Goal: Task Accomplishment & Management: Use online tool/utility

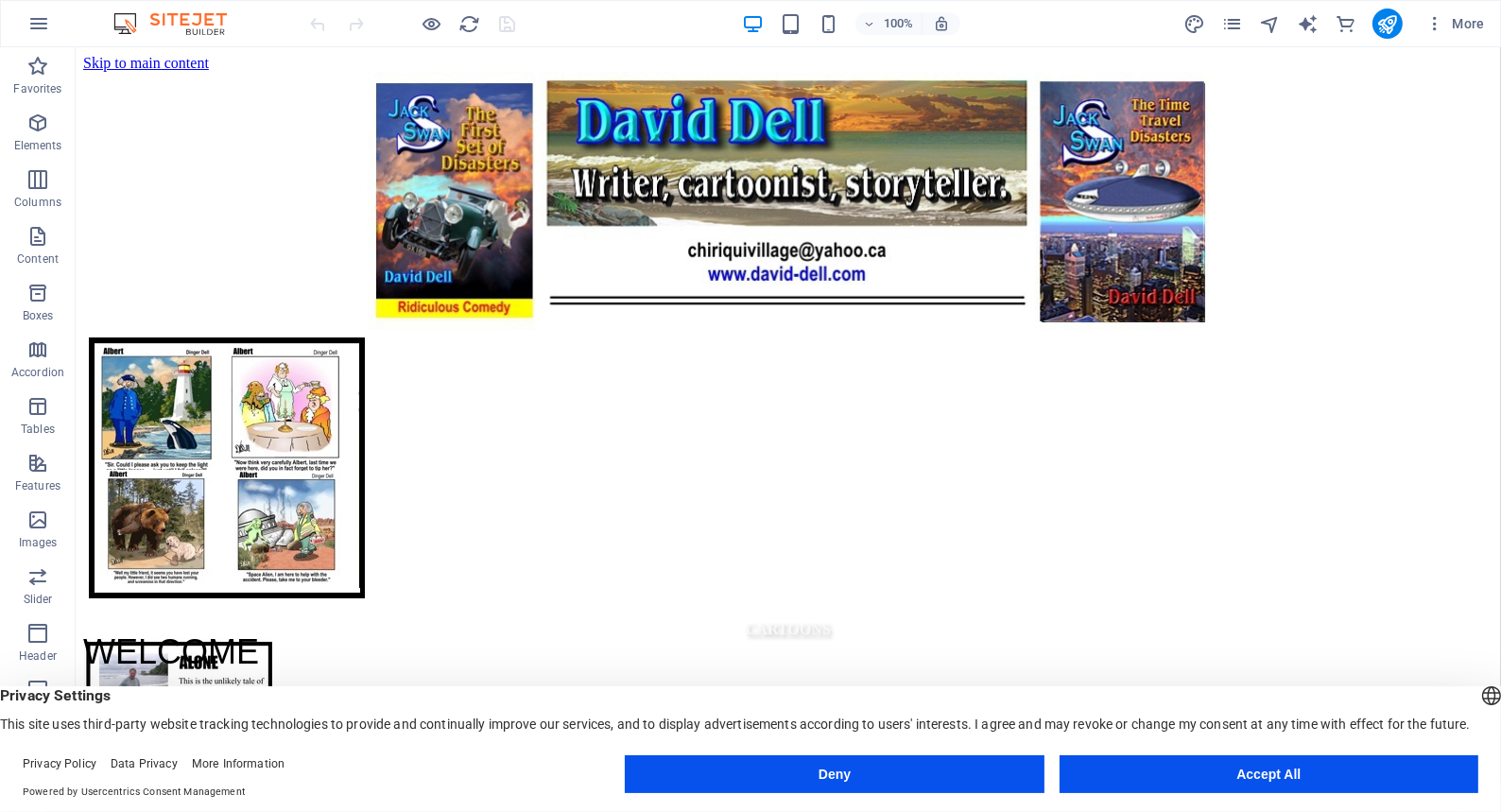
click at [1182, 775] on button "Accept All" at bounding box center [1268, 773] width 418 height 38
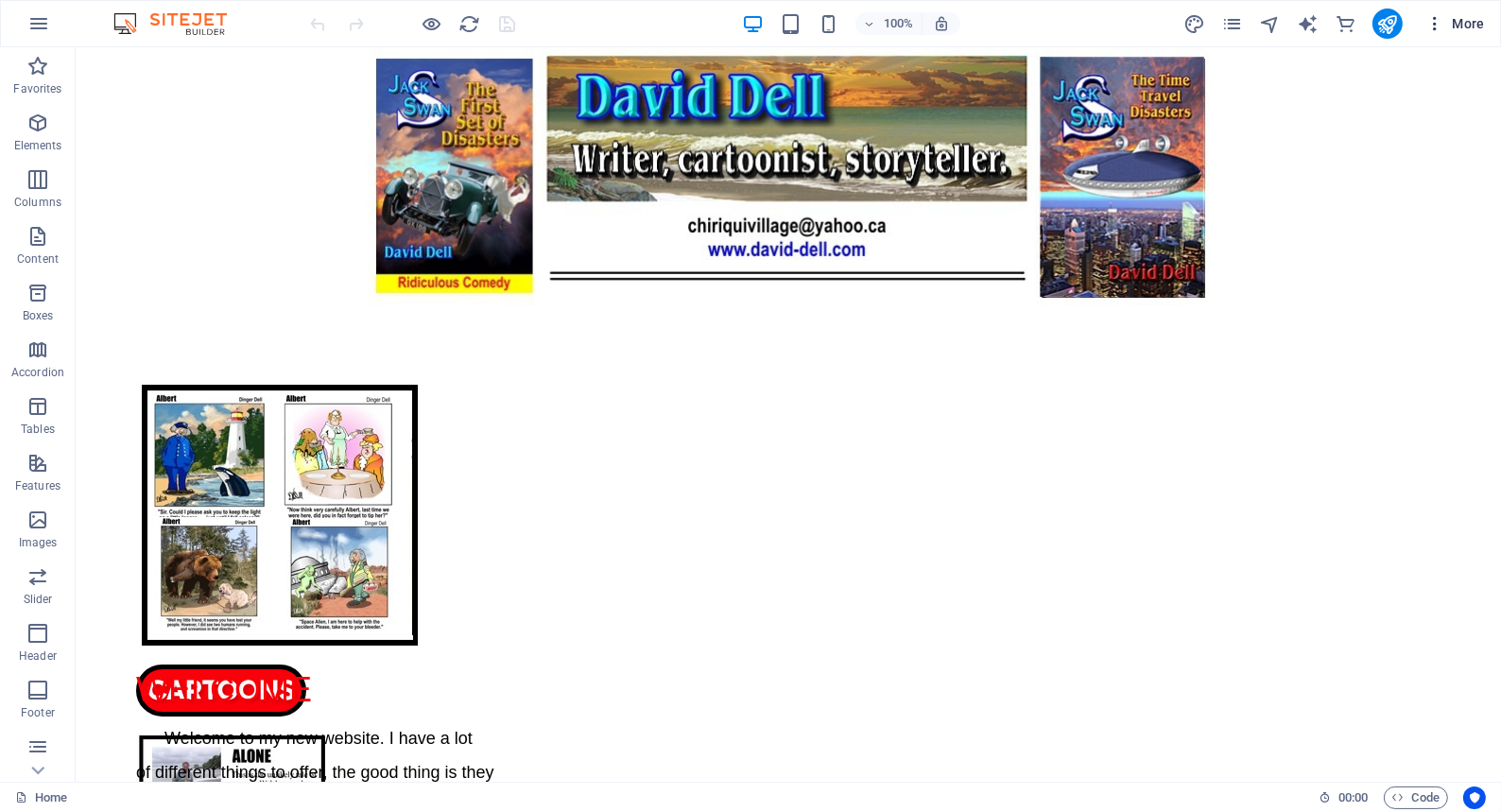
click at [1466, 20] on span "More" at bounding box center [1454, 23] width 59 height 18
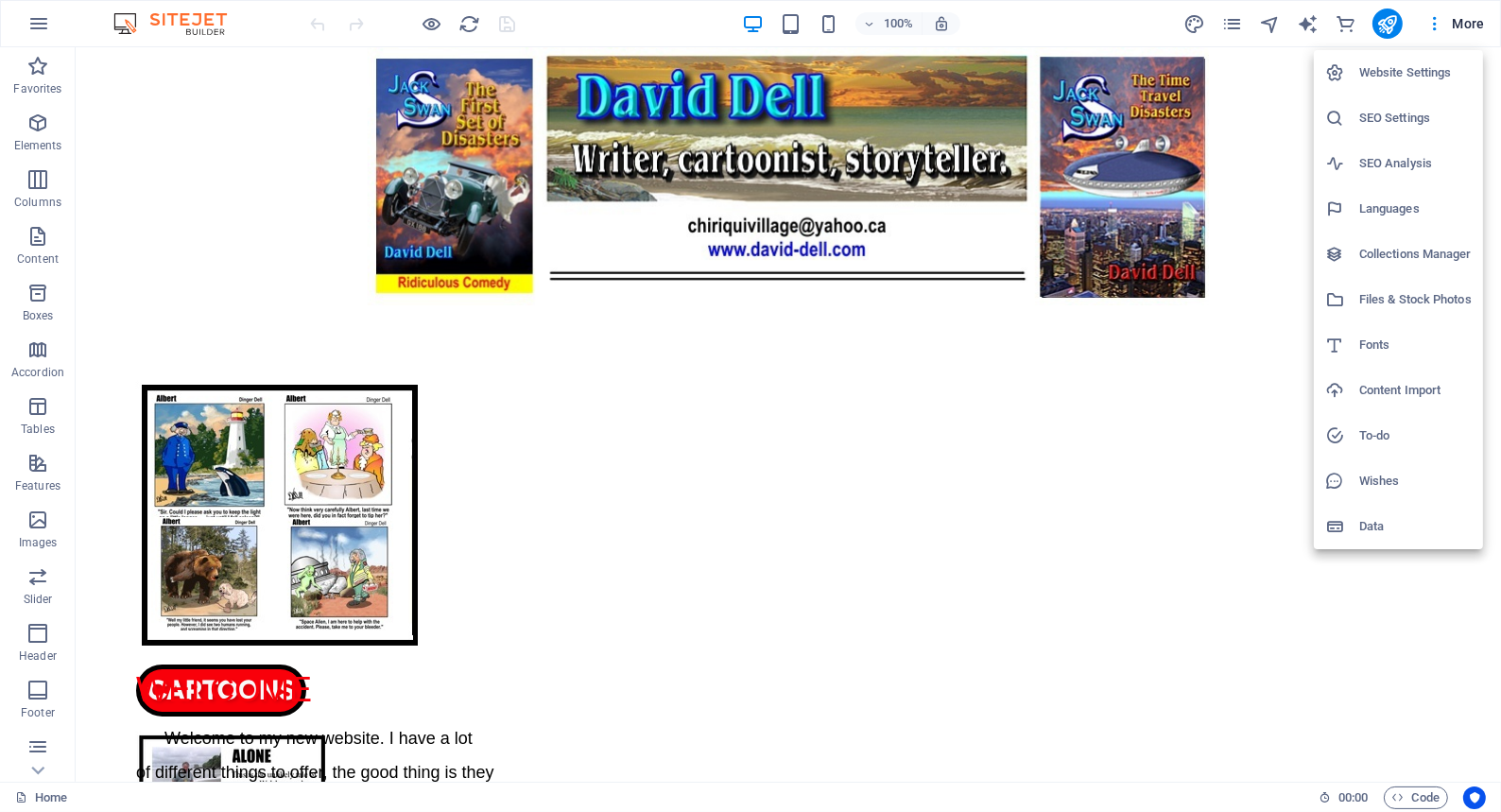
click at [1372, 162] on h6 "SEO Analysis" at bounding box center [1416, 163] width 113 height 22
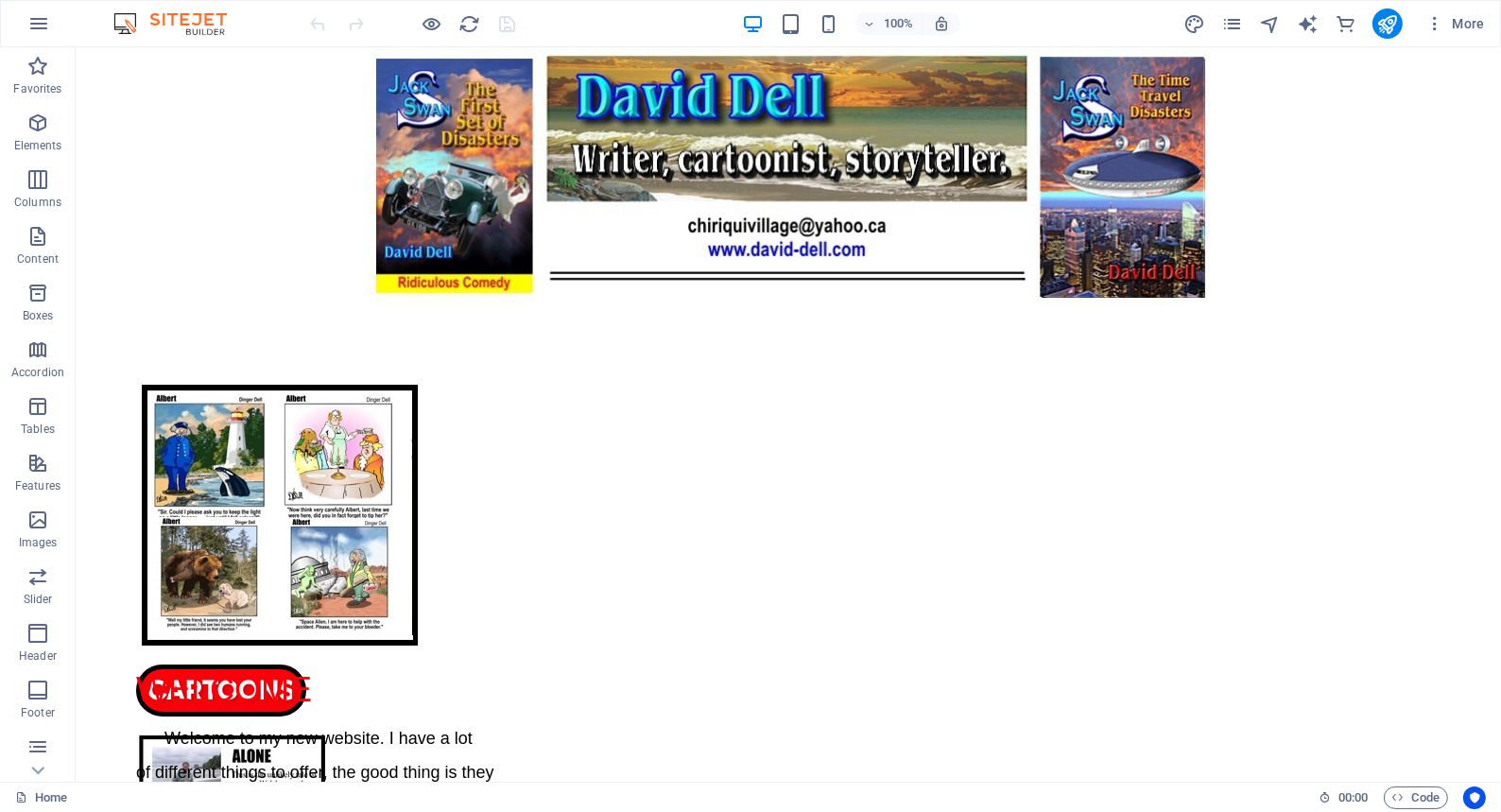
click at [1372, 162] on ul "Website Settings SEO Settings SEO Analysis Languages Collections Manager Files …" at bounding box center [1413, 190] width 127 height 280
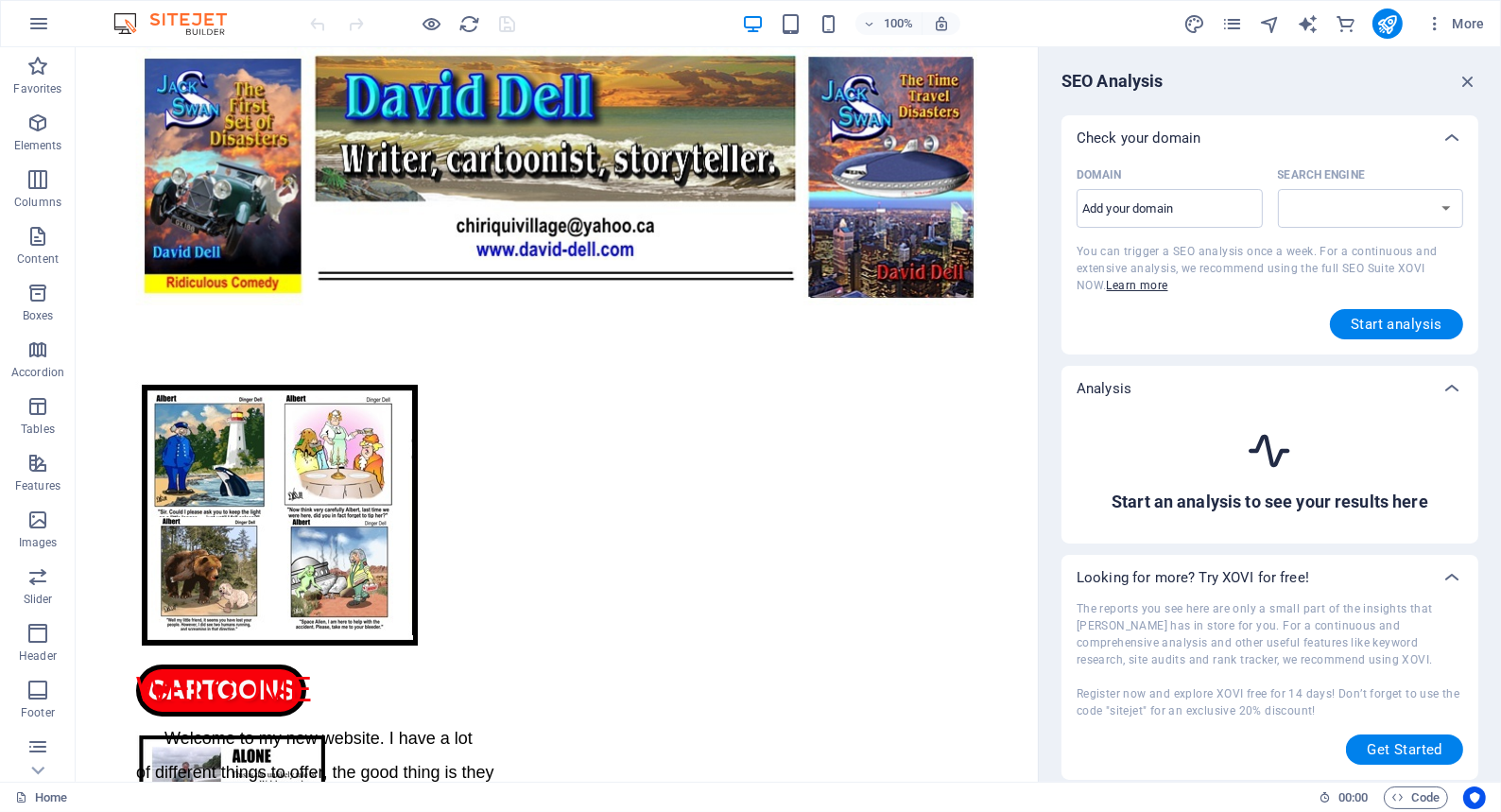
select select "[DOMAIN_NAME]"
click at [1184, 207] on input "Domain ​" at bounding box center [1169, 209] width 186 height 30
click at [1182, 208] on input "Domain ​" at bounding box center [1169, 209] width 186 height 30
type input "[DOMAIN_NAME][PERSON_NAME]"
select select "[DOMAIN_NAME]"
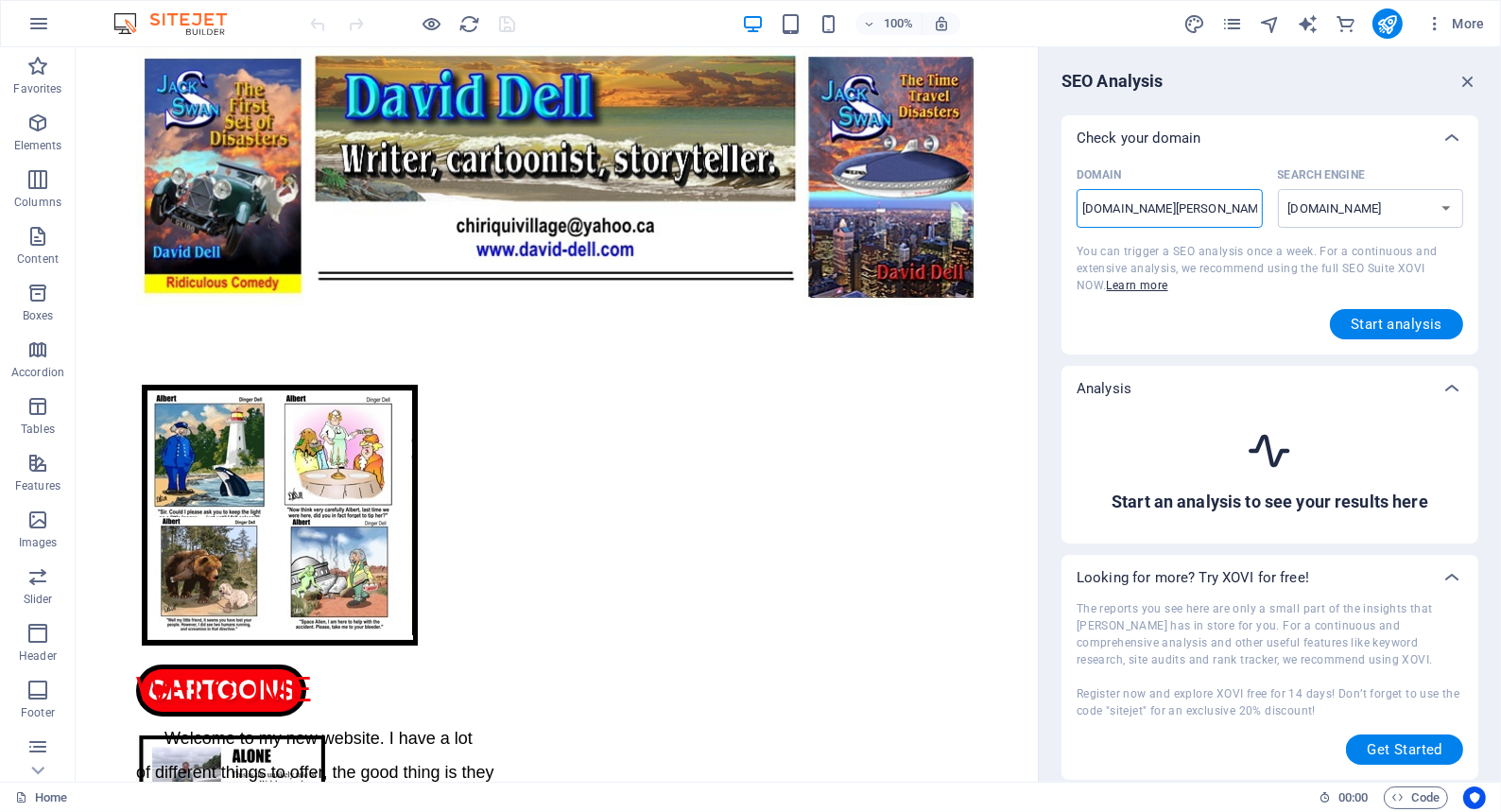
type input "[DOMAIN_NAME][PERSON_NAME]"
select select "[DOMAIN_NAME]"
type input "[DOMAIN_NAME][PERSON_NAME]"
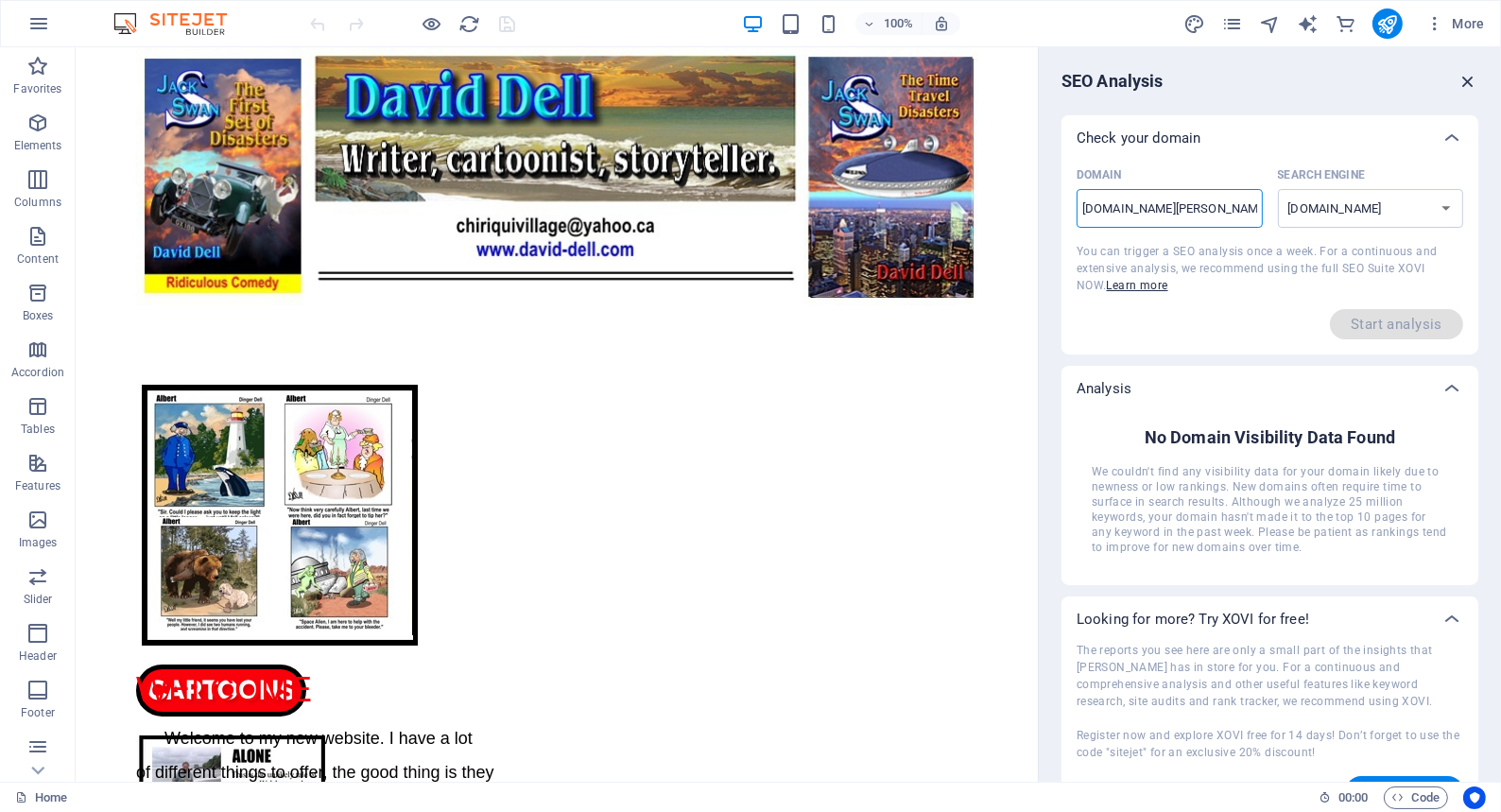
click at [1465, 77] on icon "button" at bounding box center [1467, 81] width 20 height 20
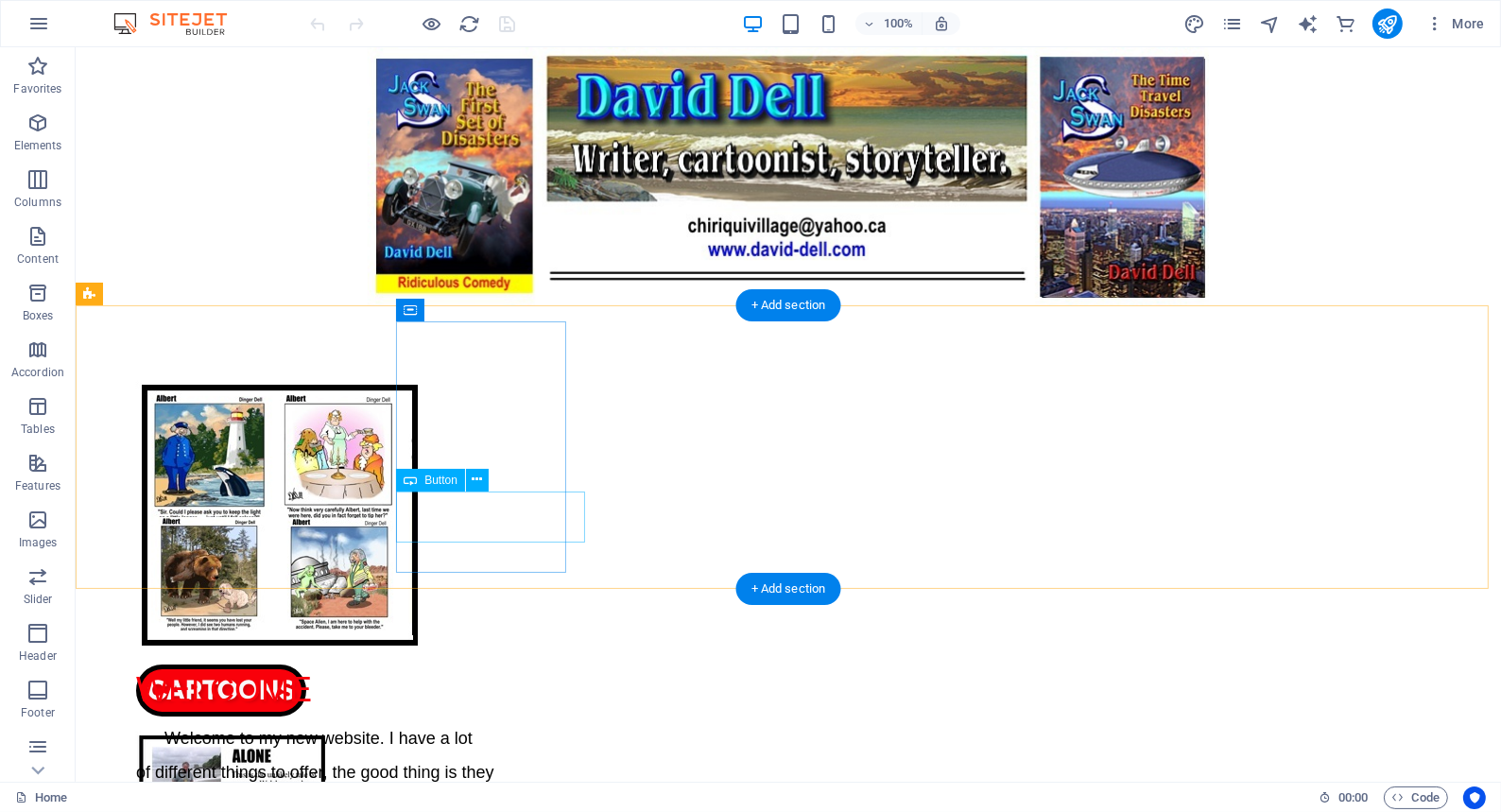
click at [306, 665] on div "CARTOONS" at bounding box center [219, 691] width 170 height 52
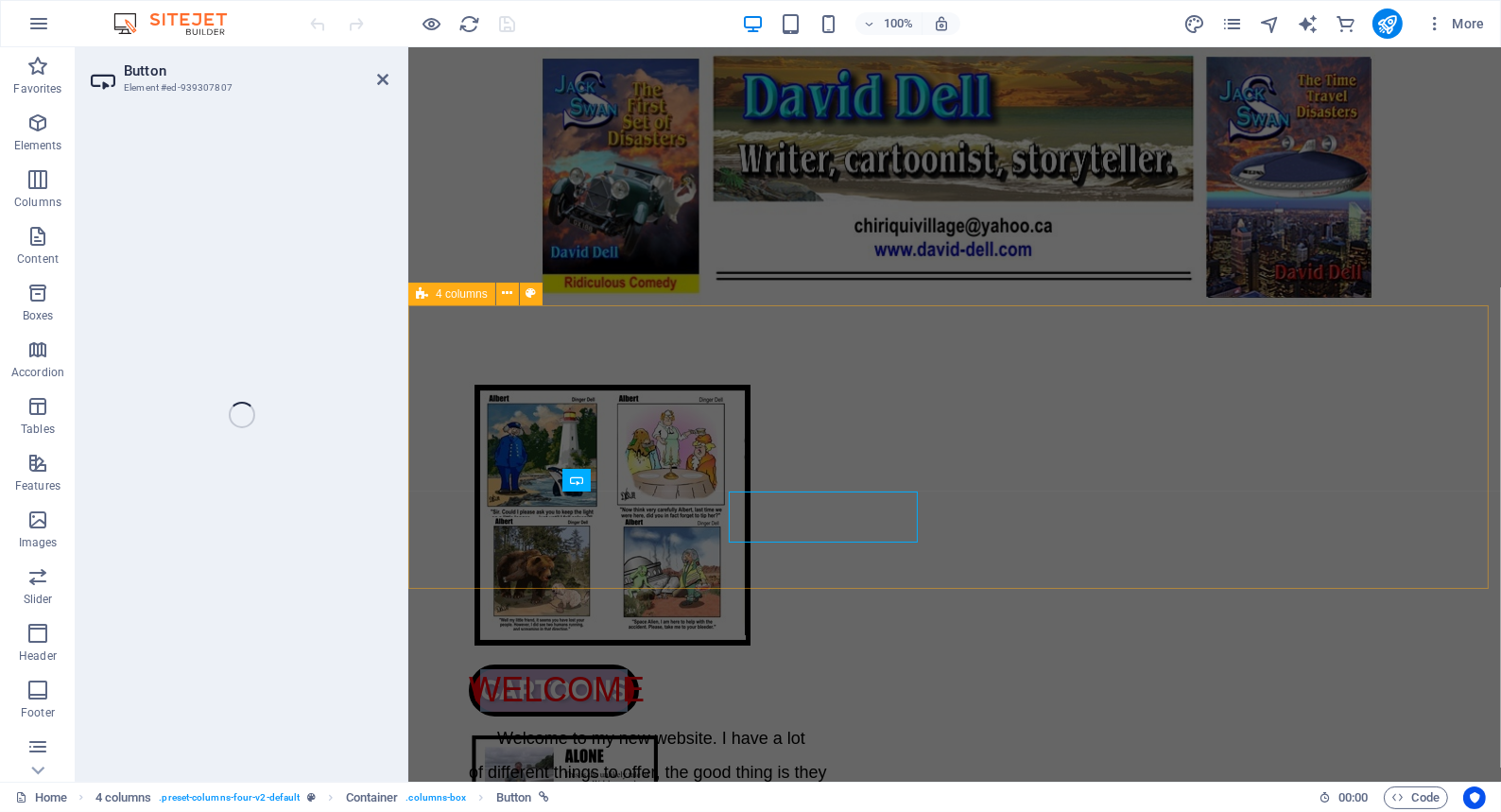
select select "px"
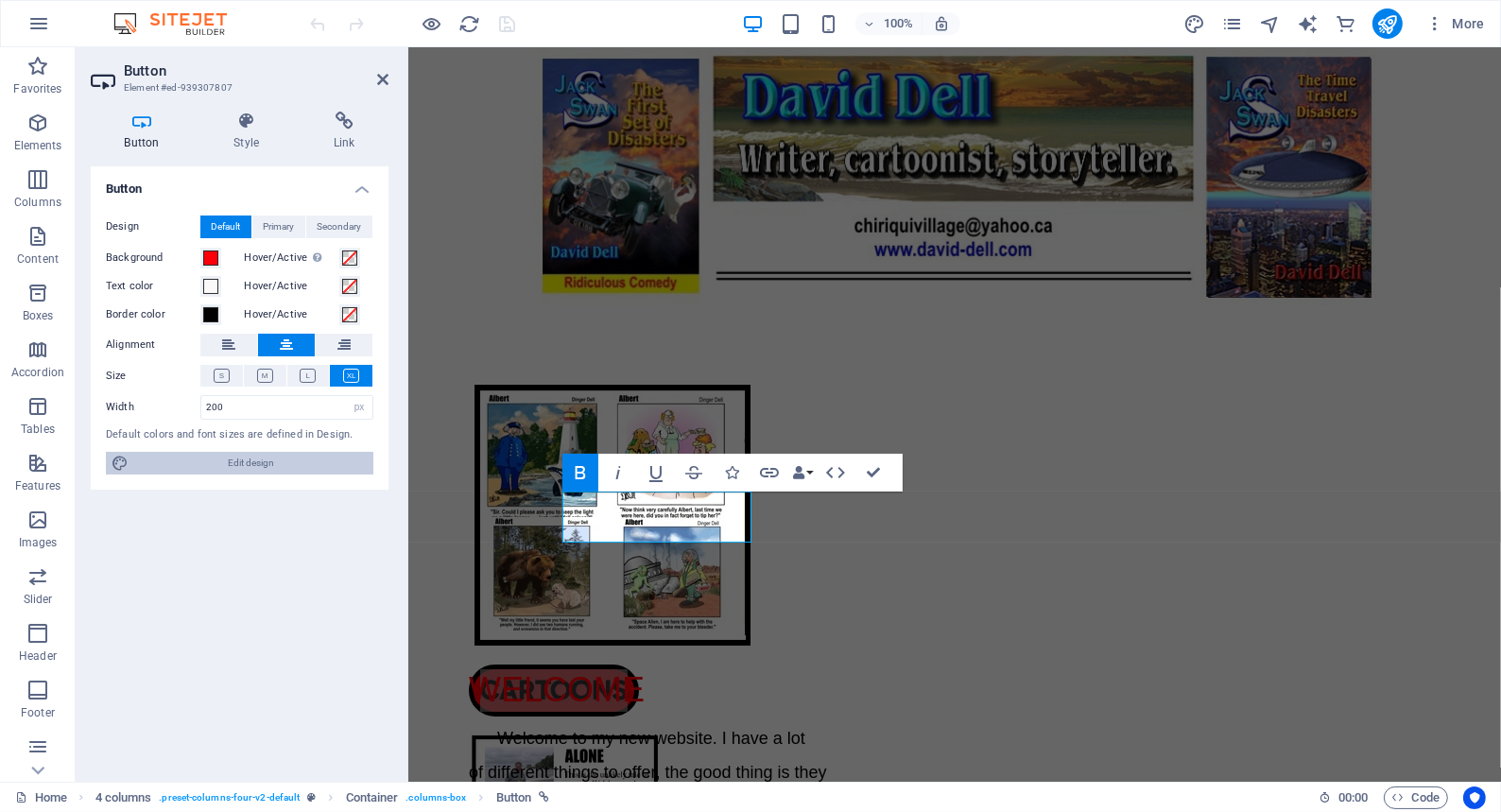
click at [246, 456] on span "Edit design" at bounding box center [250, 463] width 234 height 22
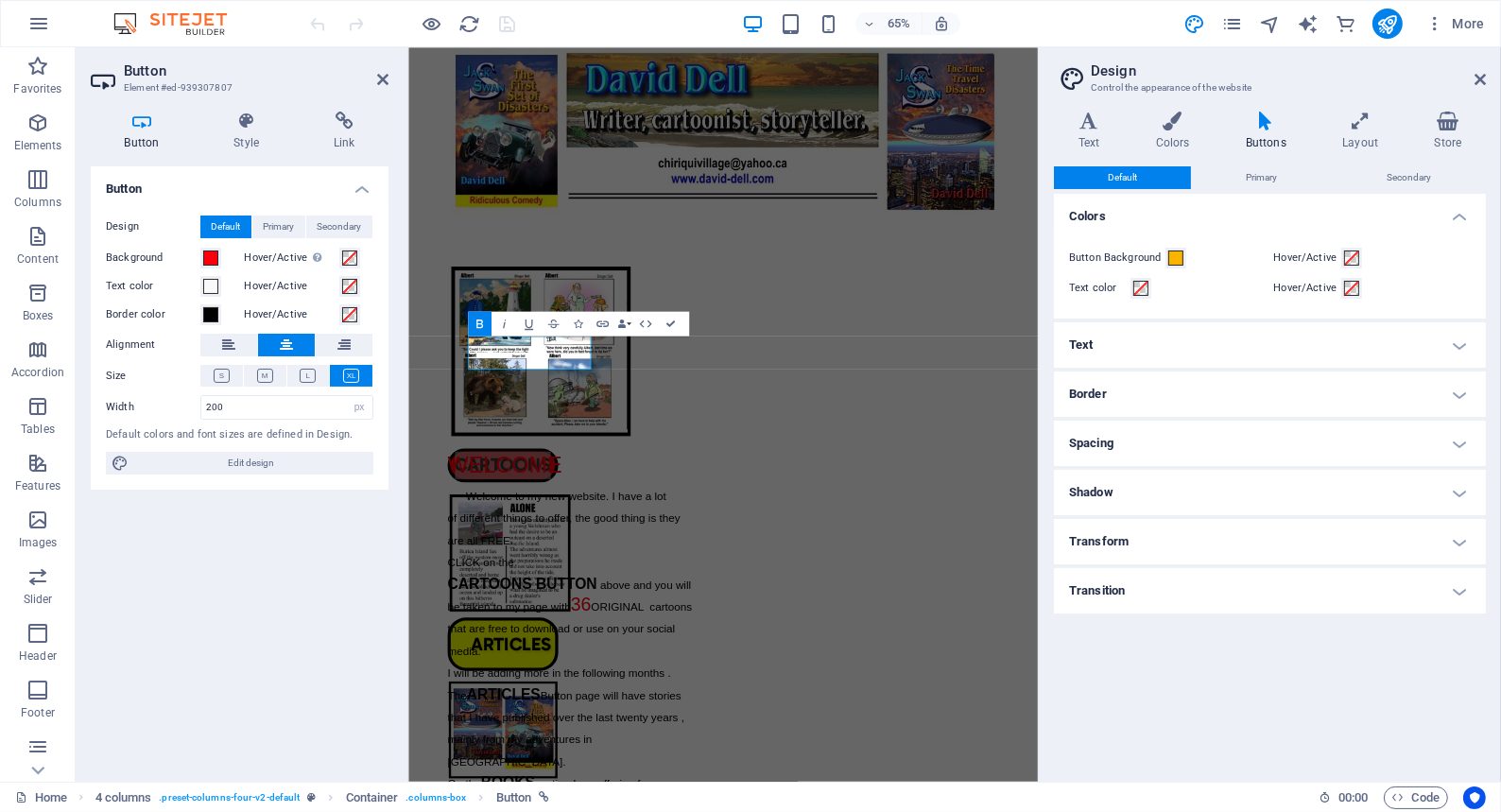
click at [1460, 539] on h4 "Transform" at bounding box center [1269, 541] width 432 height 46
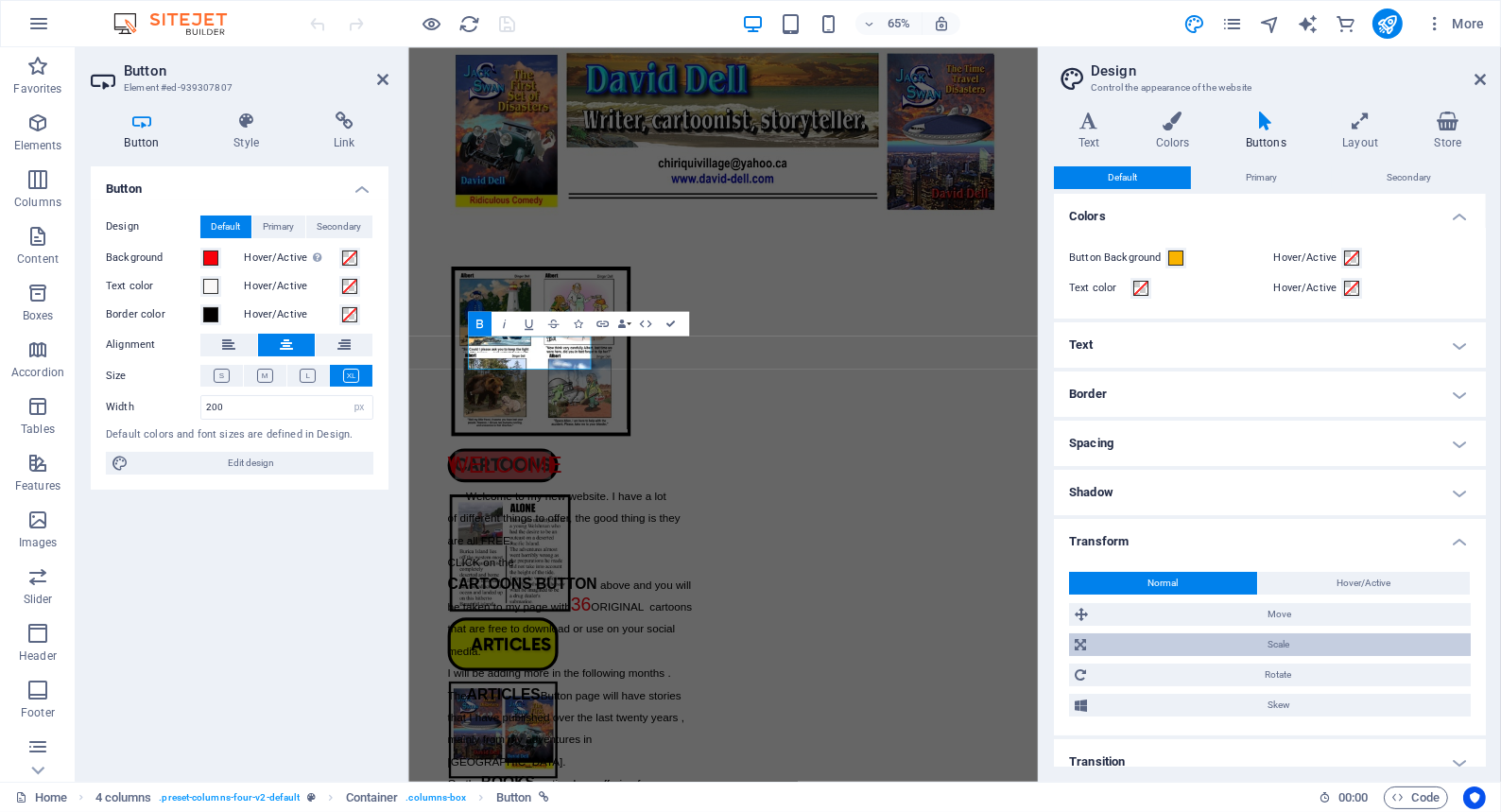
click at [1080, 638] on icon at bounding box center [1080, 644] width 12 height 22
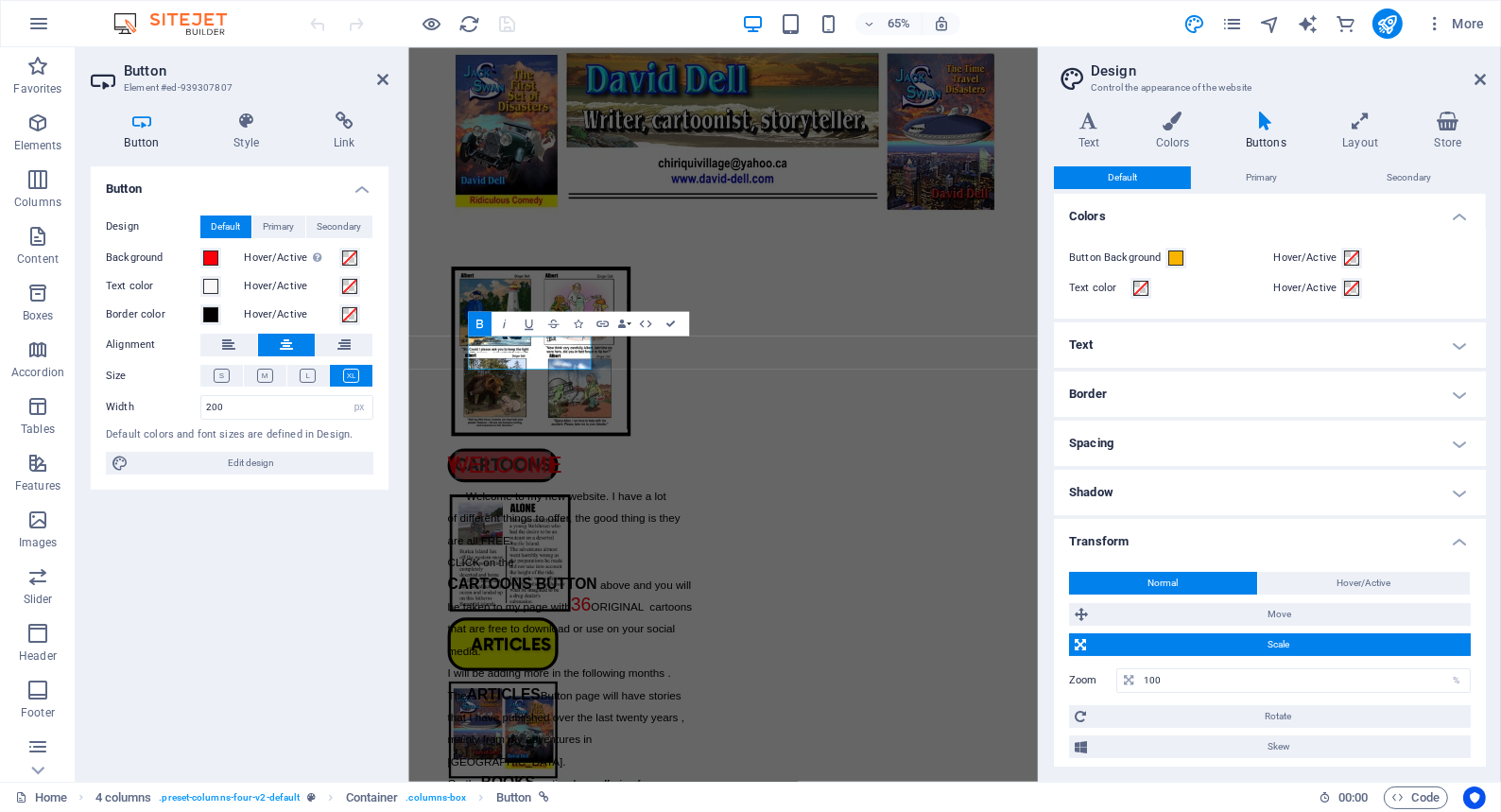
scroll to position [57, 0]
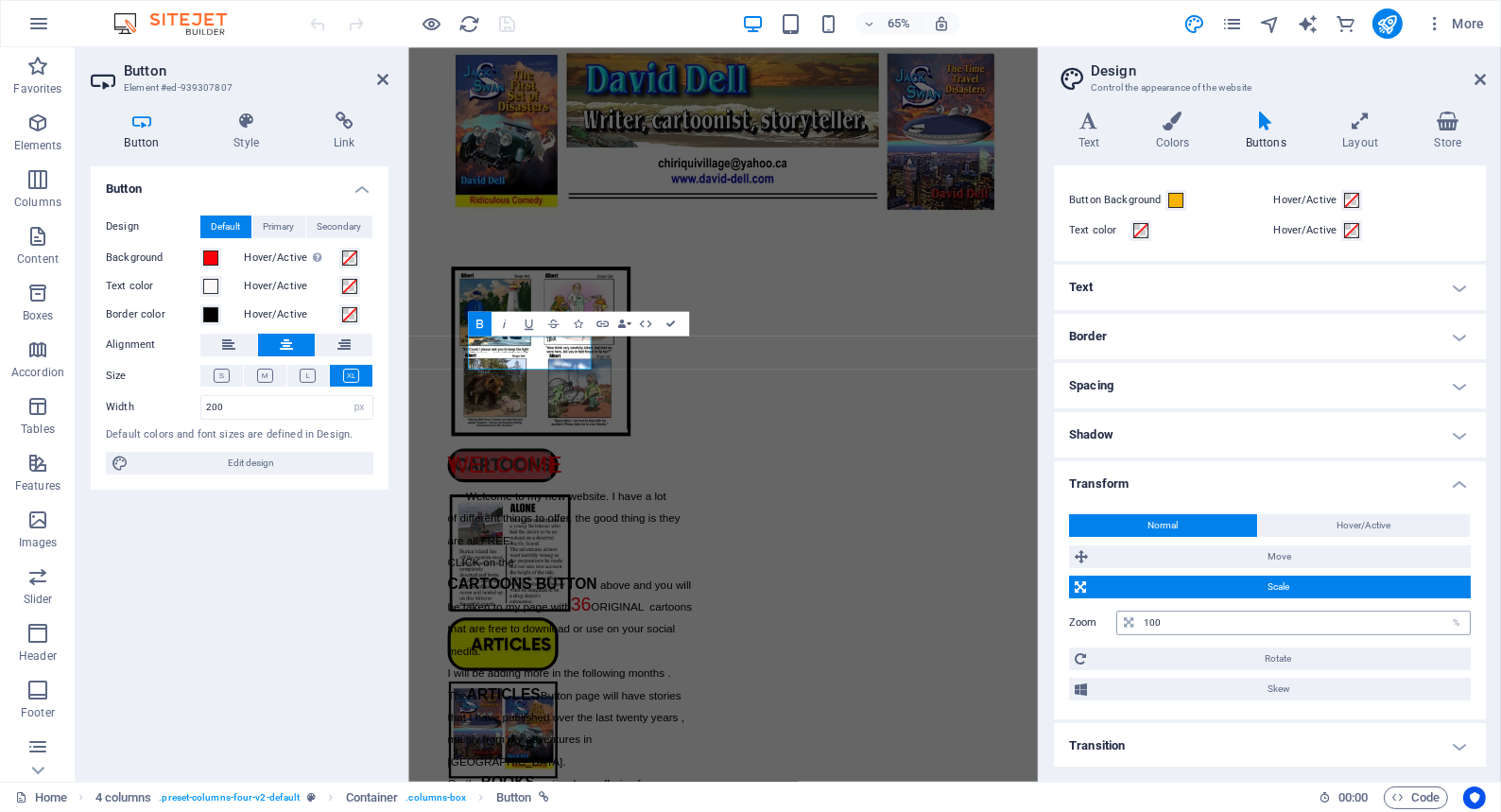
click at [1125, 617] on icon at bounding box center [1128, 623] width 10 height 12
click at [1174, 619] on input "100" at bounding box center [1304, 622] width 331 height 22
type input "105"
click at [224, 403] on input "200" at bounding box center [286, 406] width 171 height 22
type input "2"
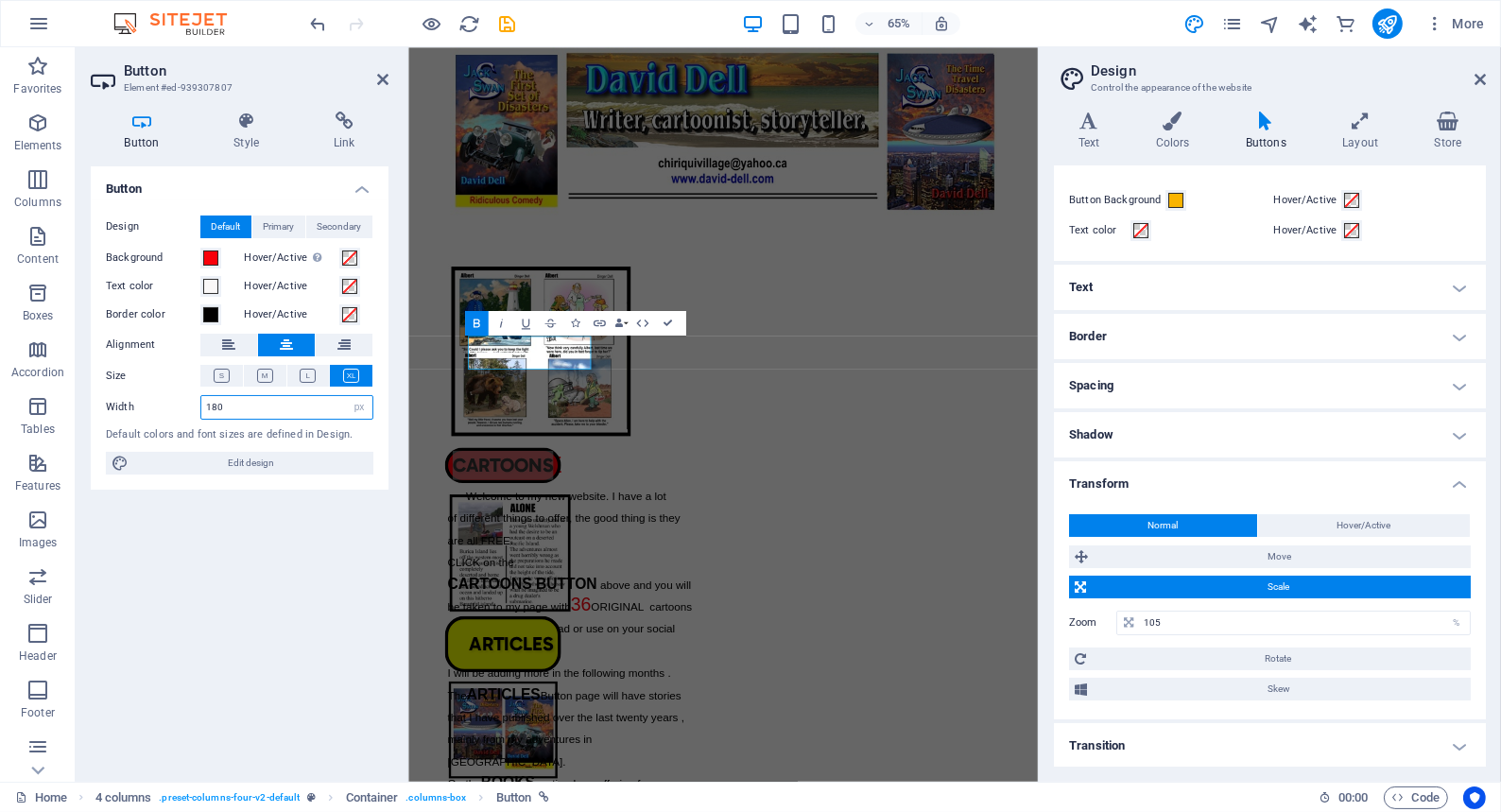
type input "180"
click at [244, 119] on icon at bounding box center [245, 120] width 92 height 18
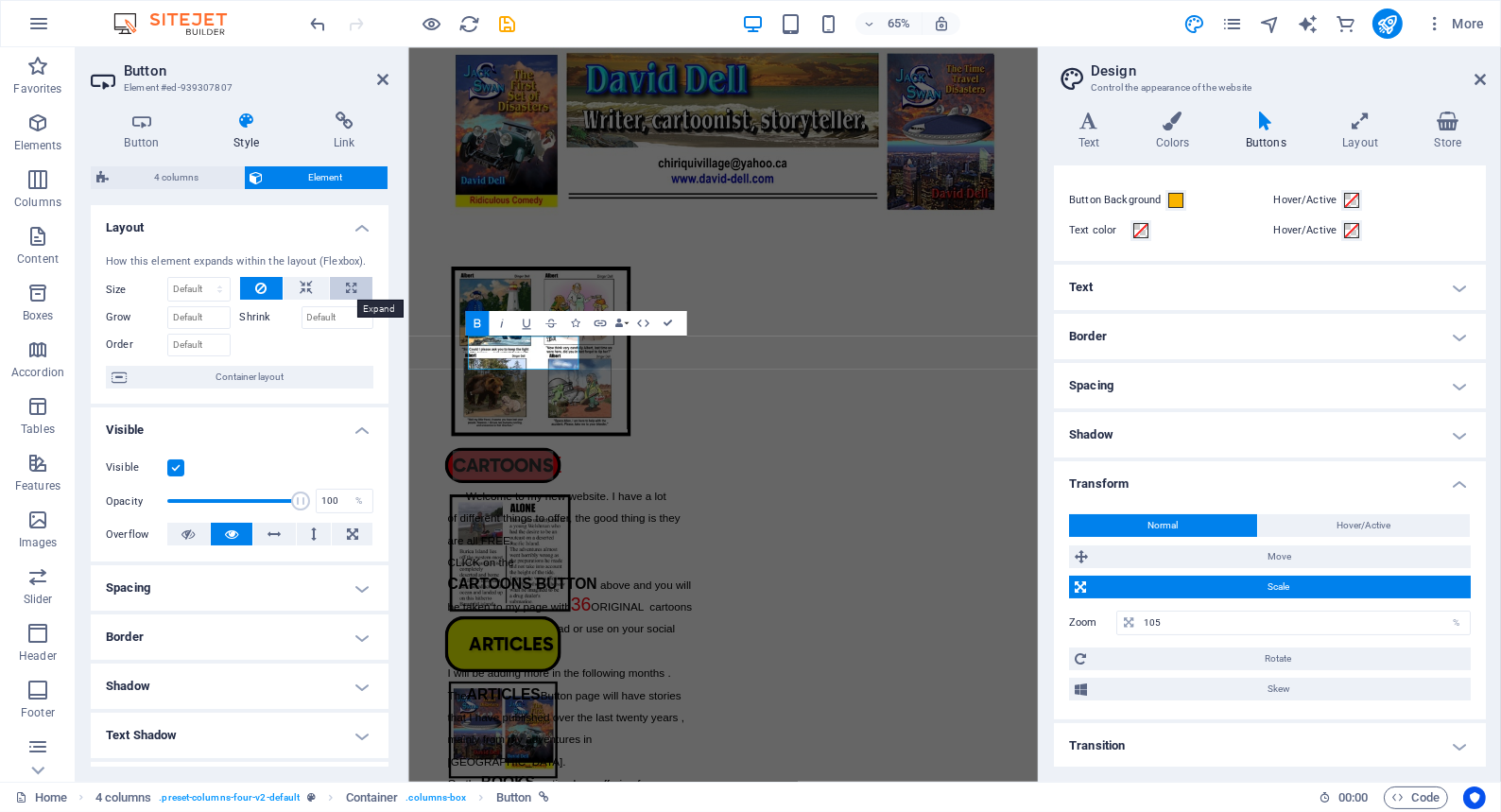
click at [347, 282] on icon at bounding box center [350, 287] width 11 height 22
type input "100"
select select "%"
click at [204, 317] on input "Grow" at bounding box center [198, 317] width 63 height 22
click at [221, 374] on span "Container layout" at bounding box center [249, 376] width 236 height 22
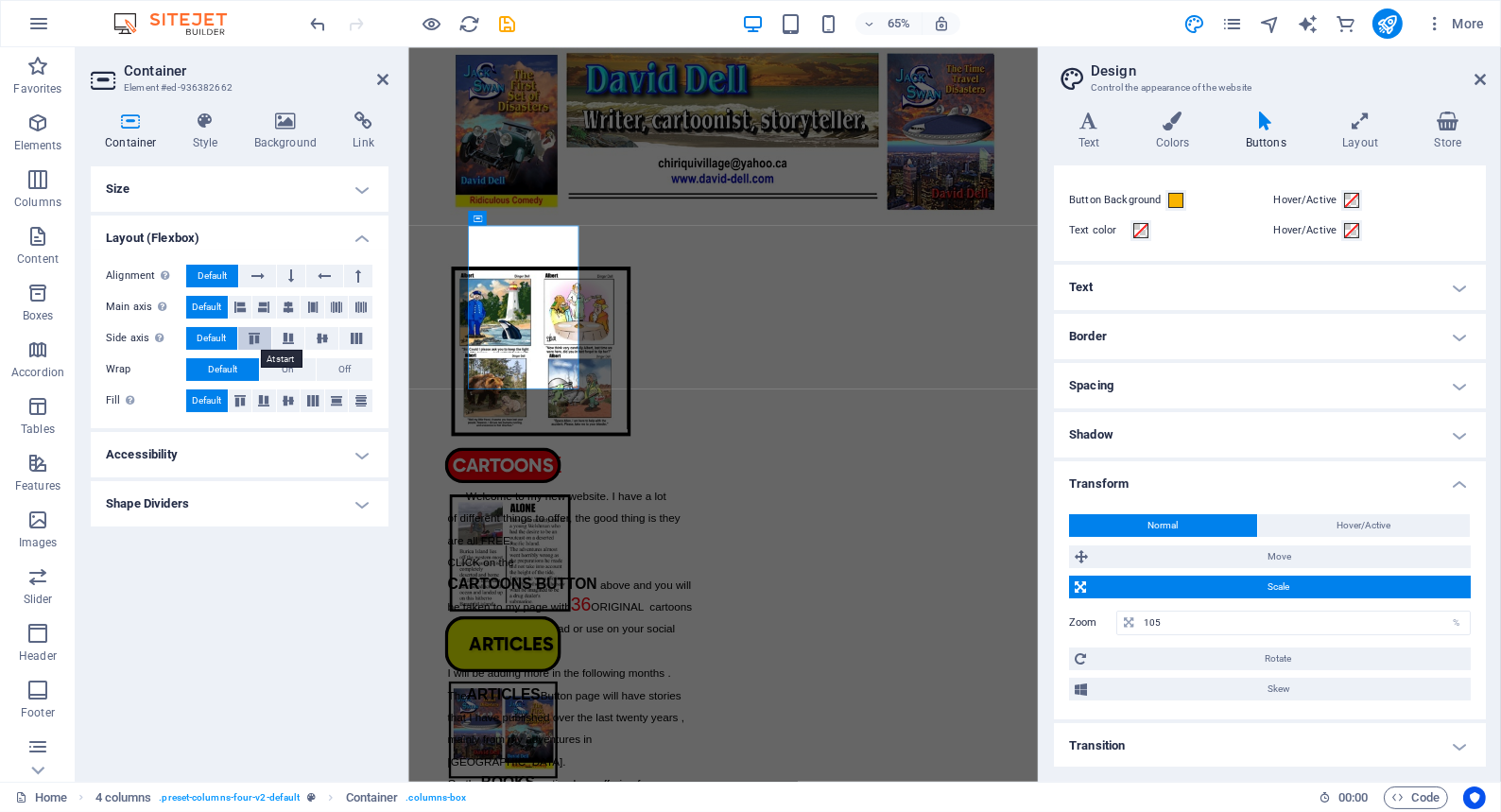
click at [254, 336] on icon at bounding box center [253, 339] width 22 height 12
click at [288, 338] on icon at bounding box center [287, 339] width 22 height 12
click at [321, 336] on icon at bounding box center [321, 339] width 22 height 12
click at [354, 337] on icon at bounding box center [356, 339] width 22 height 12
click at [242, 305] on icon at bounding box center [241, 307] width 12 height 22
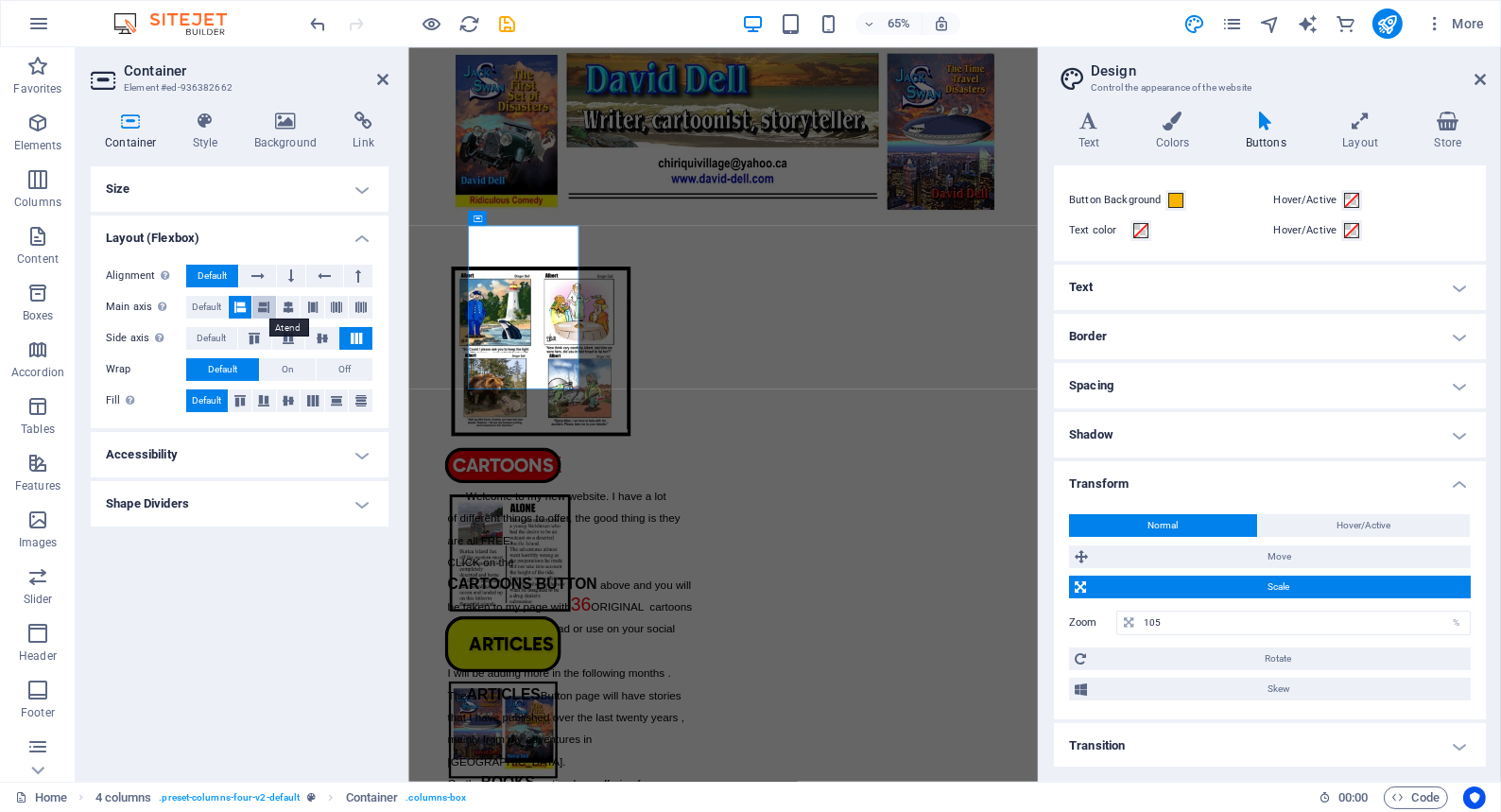
click at [263, 305] on icon at bounding box center [264, 307] width 12 height 22
click at [286, 304] on icon at bounding box center [288, 307] width 12 height 22
click at [311, 304] on icon at bounding box center [313, 307] width 12 height 22
click at [336, 303] on icon at bounding box center [337, 307] width 12 height 22
click at [361, 303] on icon at bounding box center [361, 307] width 12 height 22
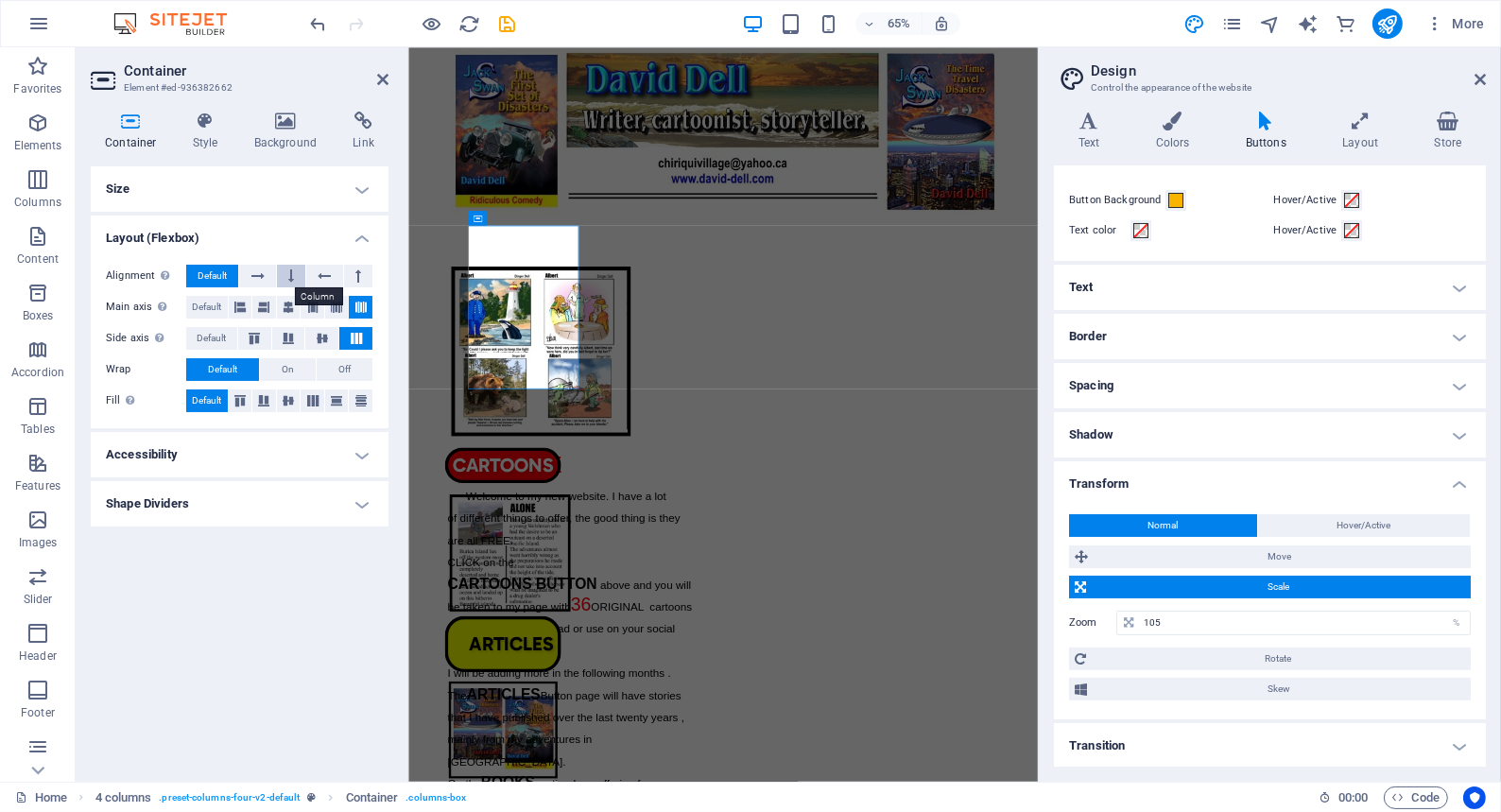
click at [291, 274] on icon at bounding box center [291, 276] width 6 height 22
click at [254, 274] on icon at bounding box center [258, 276] width 14 height 22
click at [361, 503] on h4 "Shape Dividers" at bounding box center [240, 503] width 298 height 46
click at [361, 503] on h4 "Shape Dividers" at bounding box center [240, 498] width 298 height 34
click at [360, 187] on h4 "Size" at bounding box center [240, 188] width 298 height 46
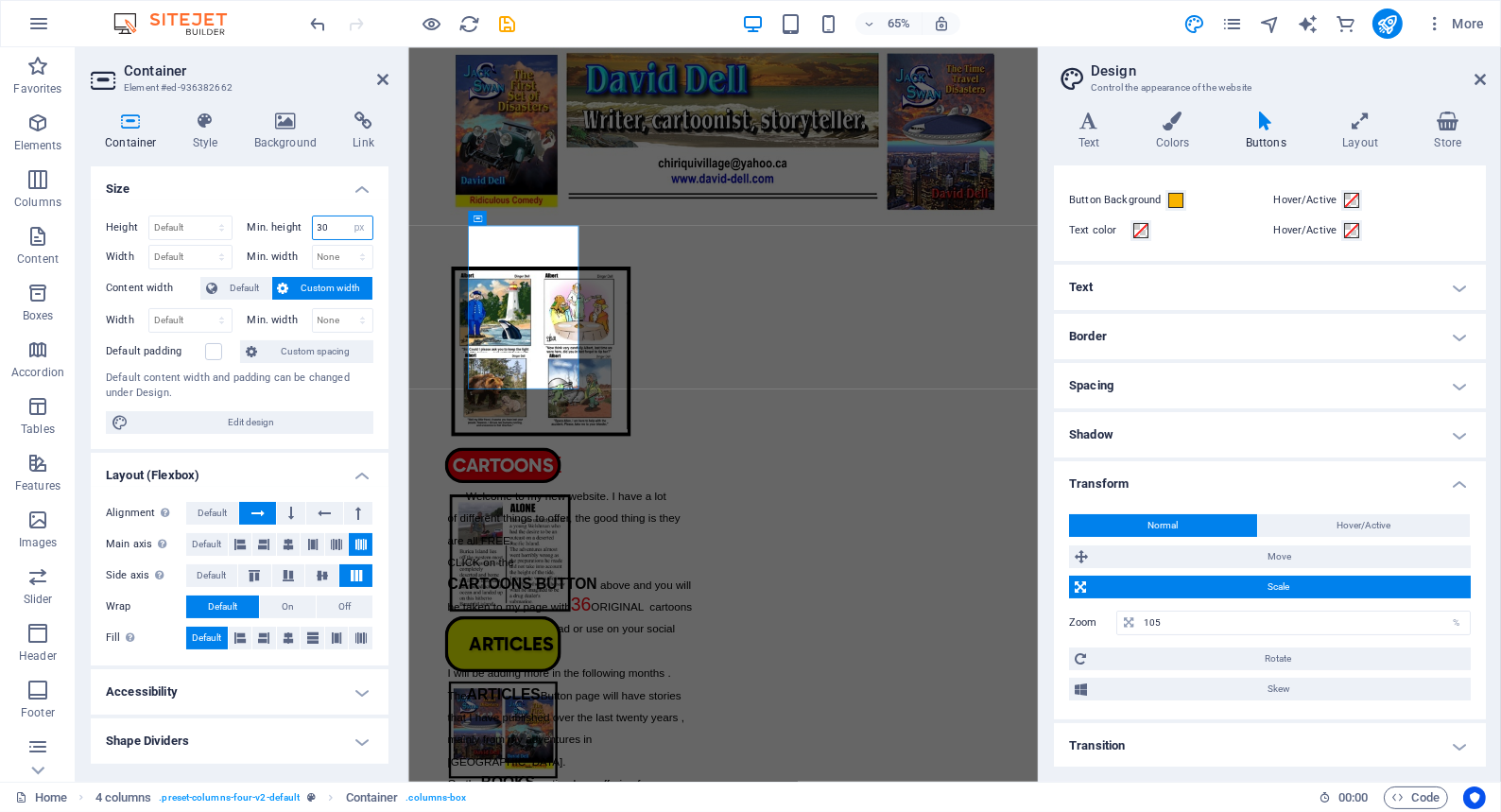
click at [331, 226] on input "30" at bounding box center [343, 227] width 60 height 22
type input "3"
type input "50"
click at [331, 225] on input "50" at bounding box center [343, 227] width 60 height 22
click at [179, 226] on select "Default px rem % vh vw" at bounding box center [190, 227] width 82 height 22
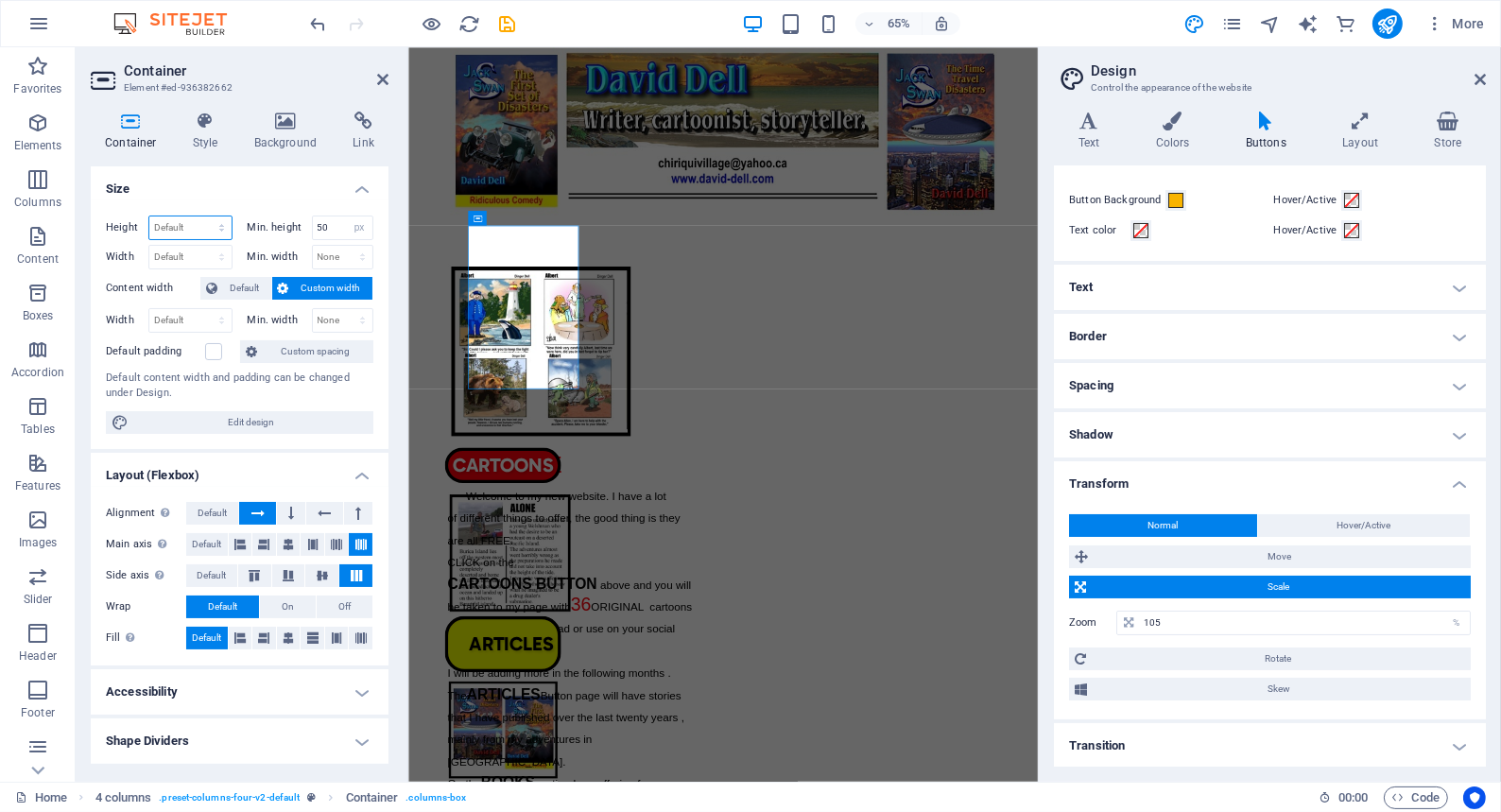
select select "px"
click at [204, 216] on select "Default px rem % vh vw" at bounding box center [190, 227] width 82 height 22
type input "266"
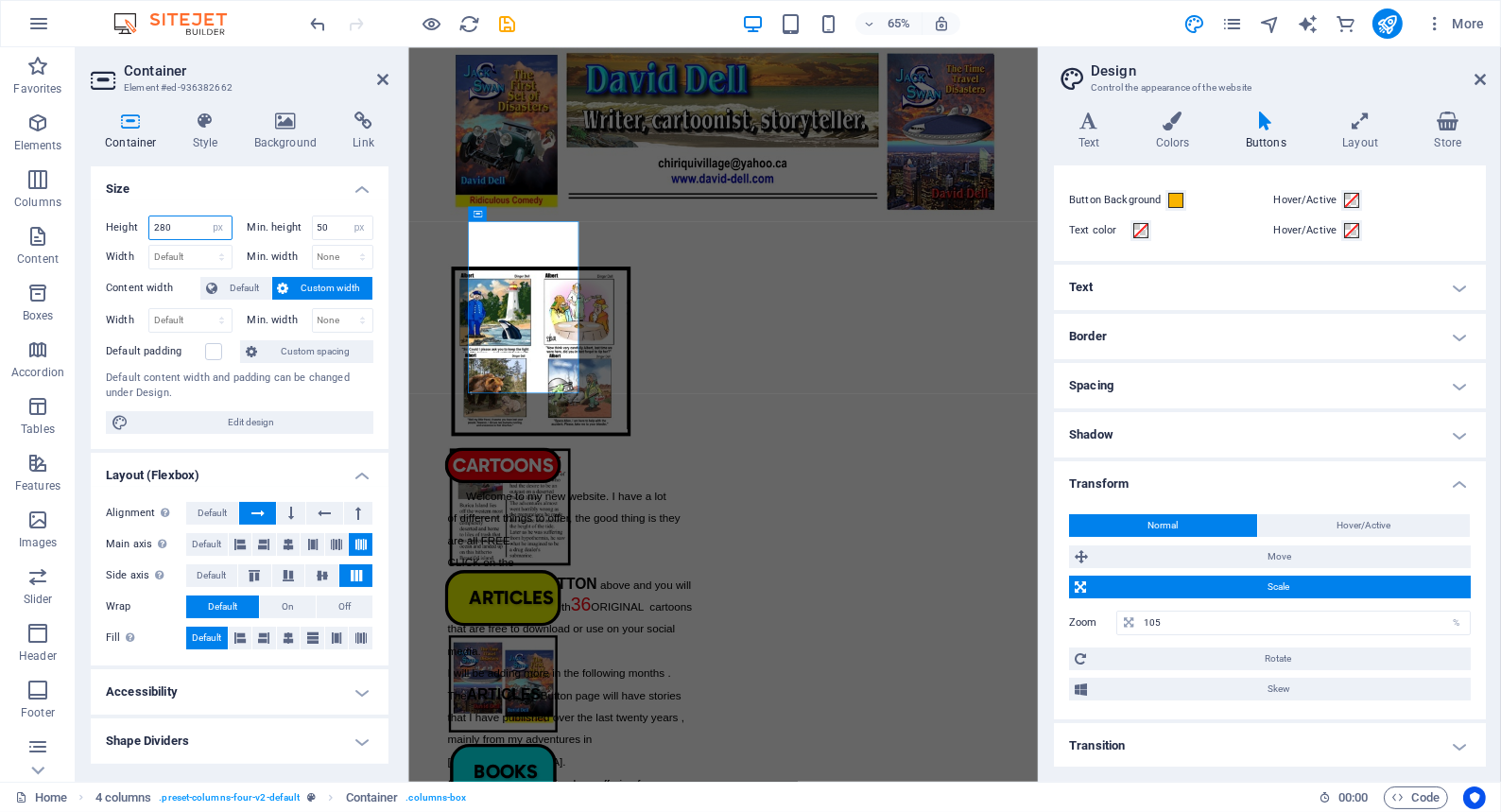
click at [177, 225] on input "280" at bounding box center [190, 227] width 82 height 22
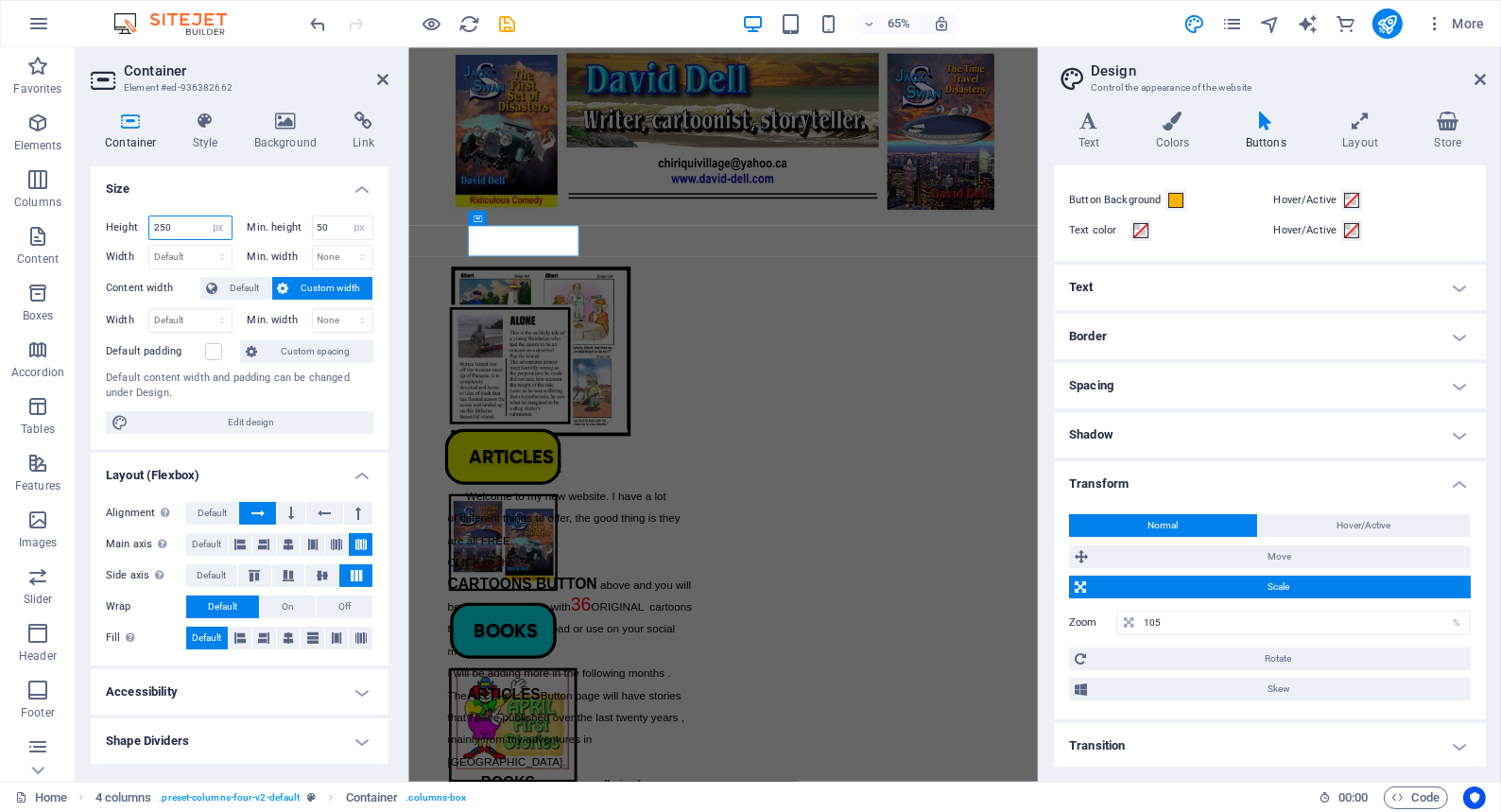
type input "250"
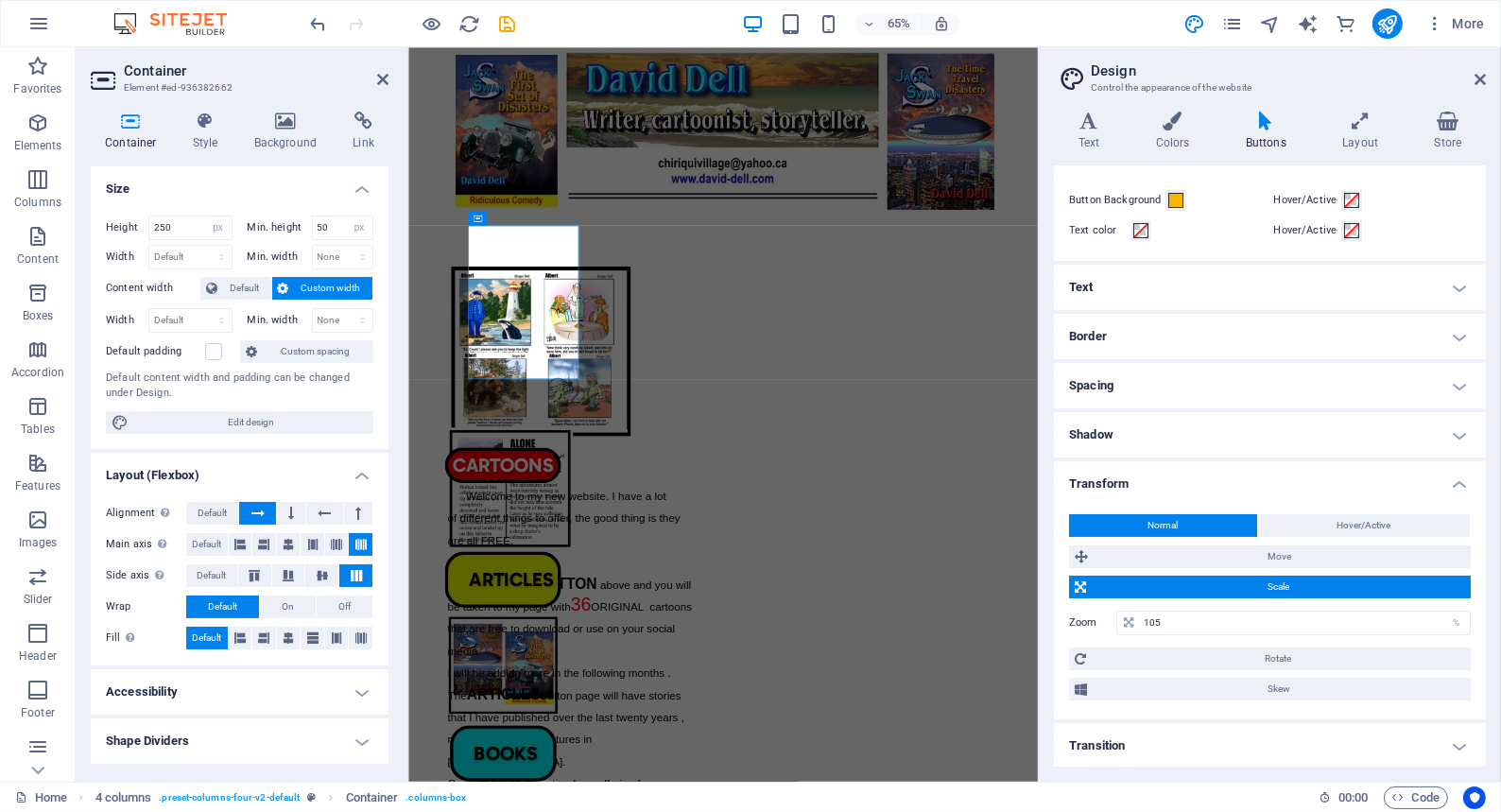
click at [269, 20] on div "65% More" at bounding box center [750, 23] width 1499 height 46
click at [381, 76] on icon at bounding box center [383, 80] width 12 height 16
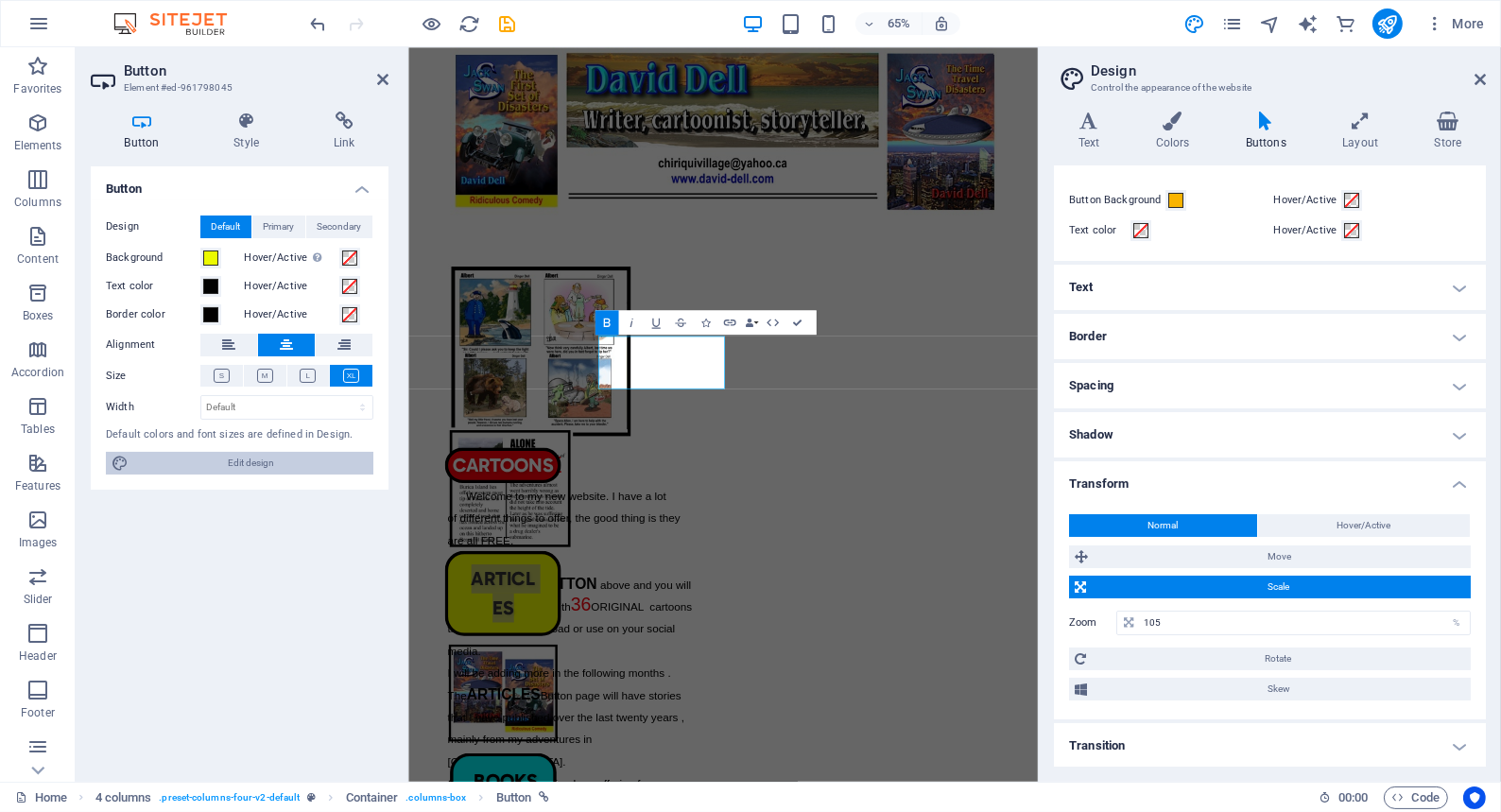
click at [236, 459] on span "Edit design" at bounding box center [250, 463] width 234 height 22
click at [242, 118] on icon at bounding box center [245, 120] width 92 height 18
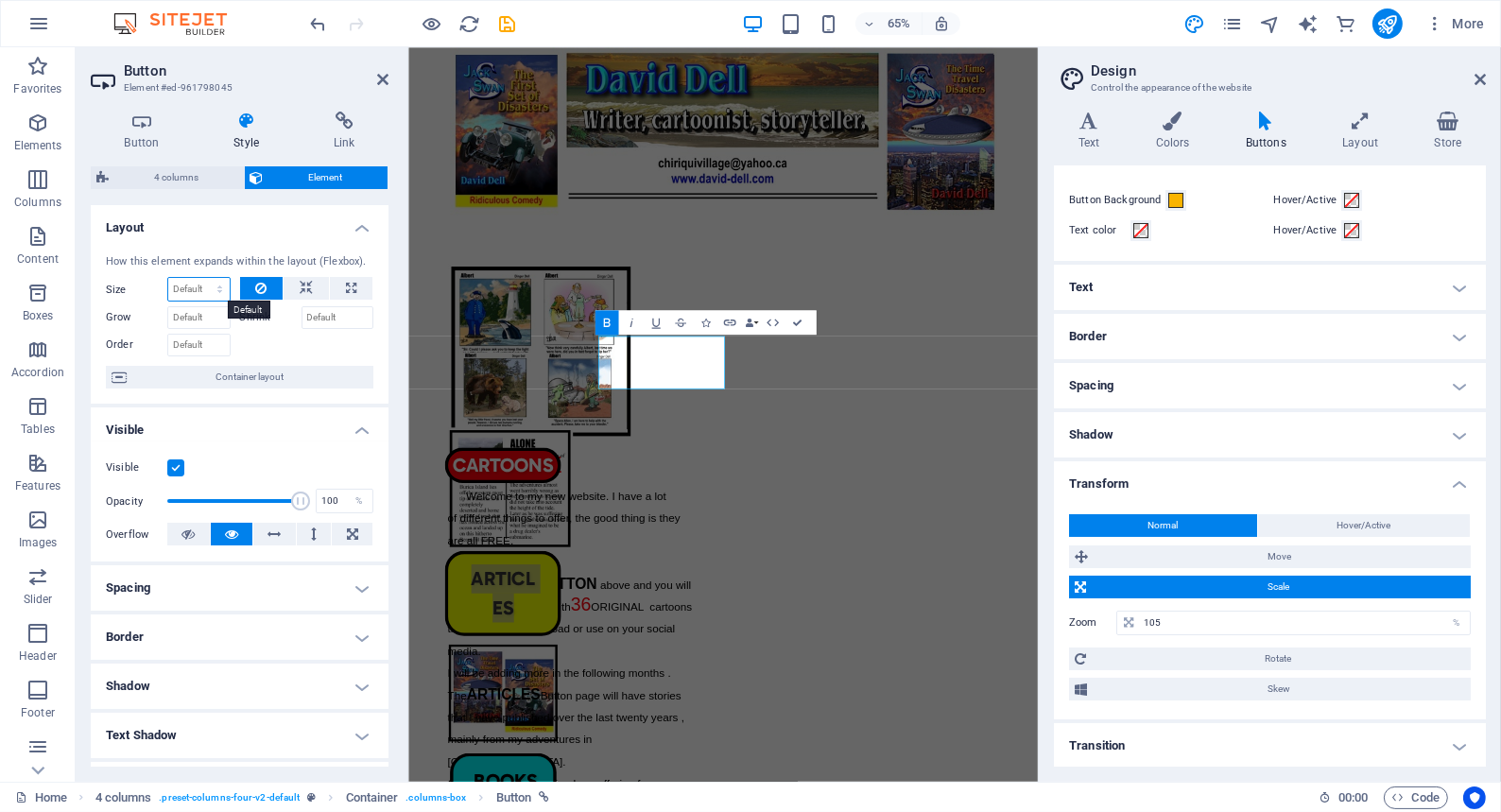
click at [194, 287] on select "Default auto px % 1/1 1/2 1/3 1/4 1/5 1/6 1/7 1/8 1/9 1/10" at bounding box center [198, 288] width 61 height 22
select select "px"
click at [200, 277] on select "Default auto px % 1/1 1/2 1/3 1/4 1/5 1/6 1/7 1/8 1/9 1/10" at bounding box center [198, 288] width 61 height 22
type input "0"
click at [140, 119] on icon at bounding box center [142, 120] width 102 height 18
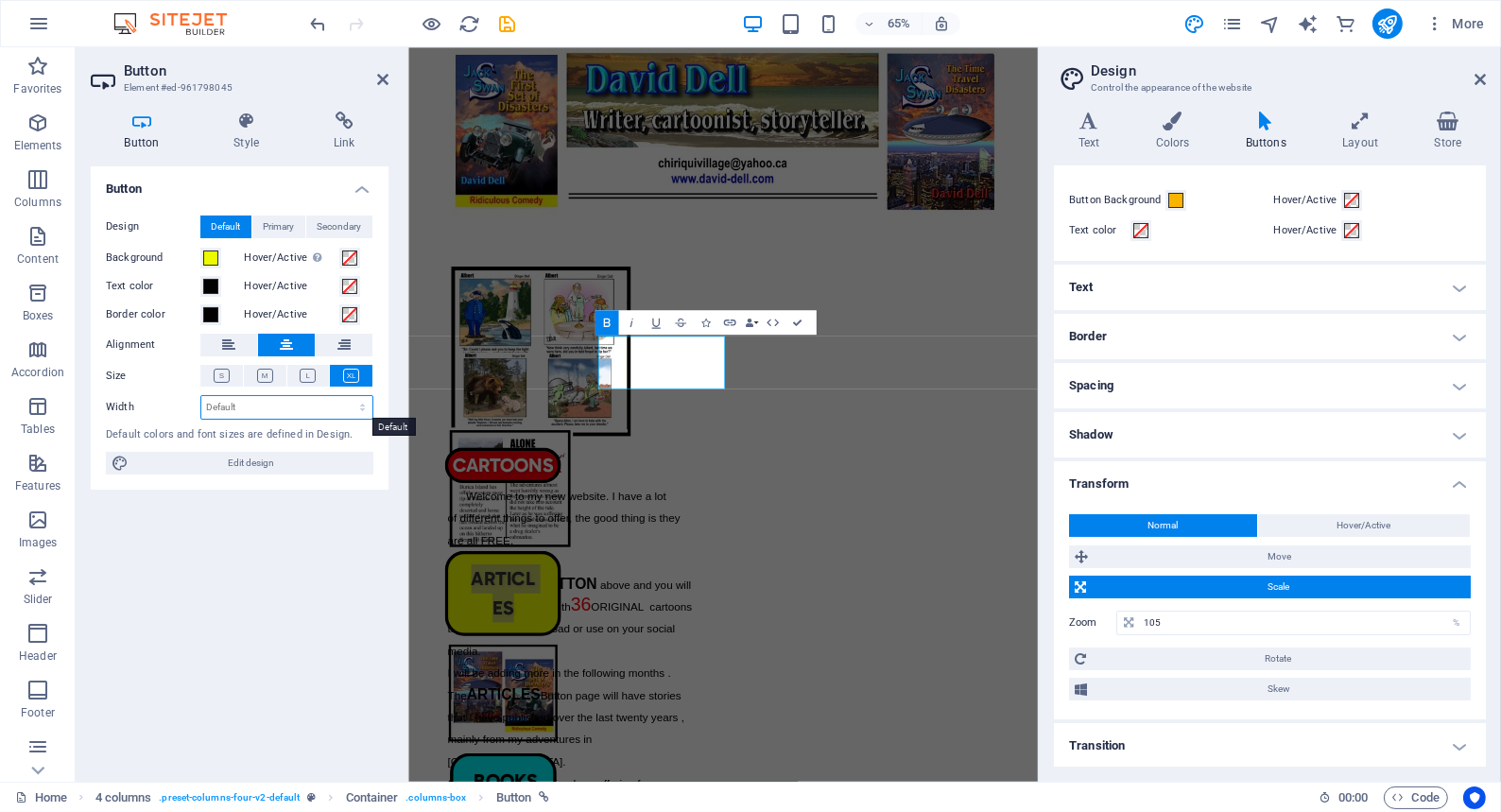
click at [232, 406] on select "Default px rem % em vh vw" at bounding box center [286, 406] width 171 height 22
select select "px"
click at [345, 396] on select "Default px rem % em vh vw" at bounding box center [286, 406] width 171 height 22
click at [228, 404] on input "206" at bounding box center [286, 406] width 171 height 22
type input "2"
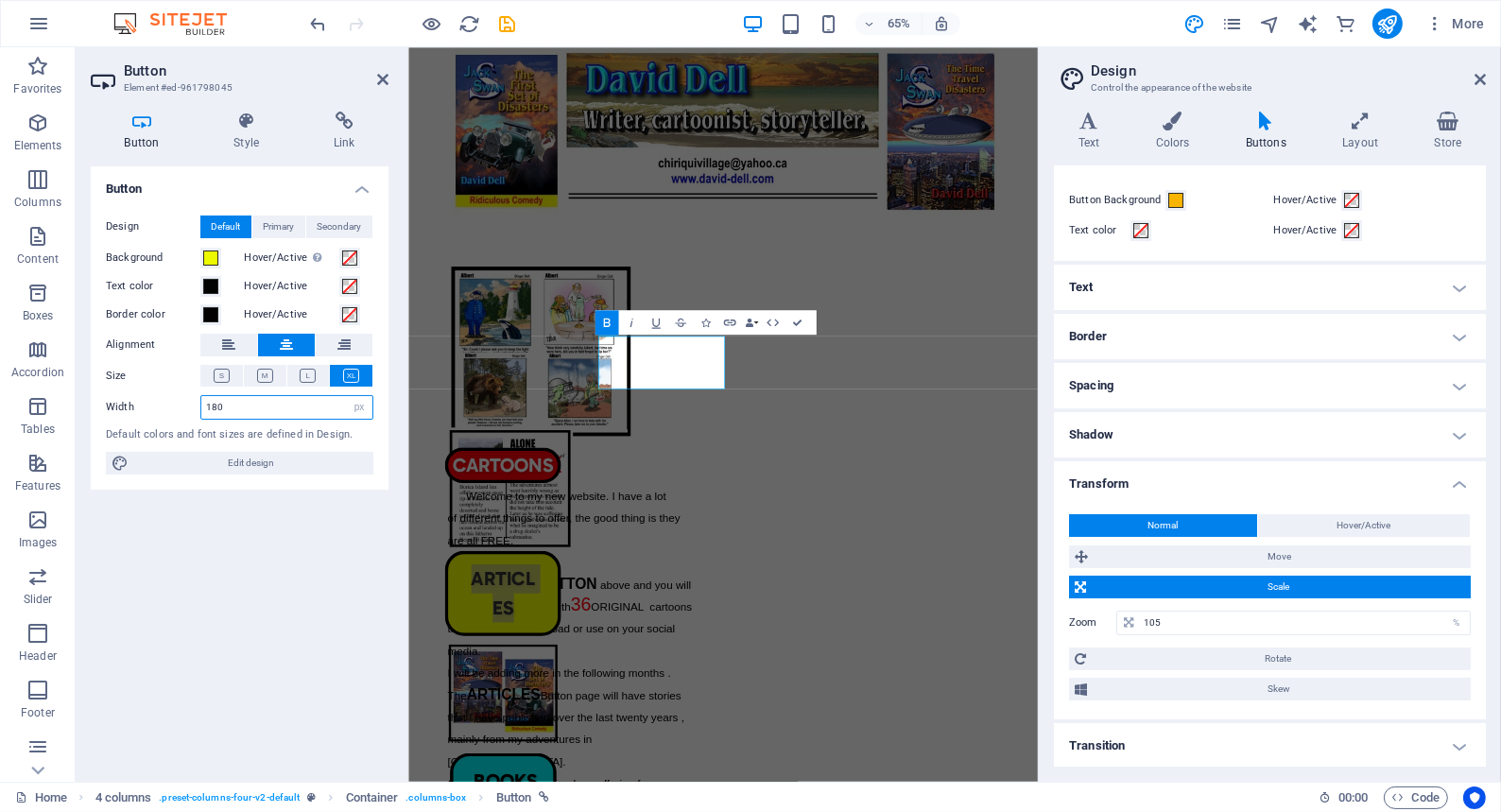
type input "180"
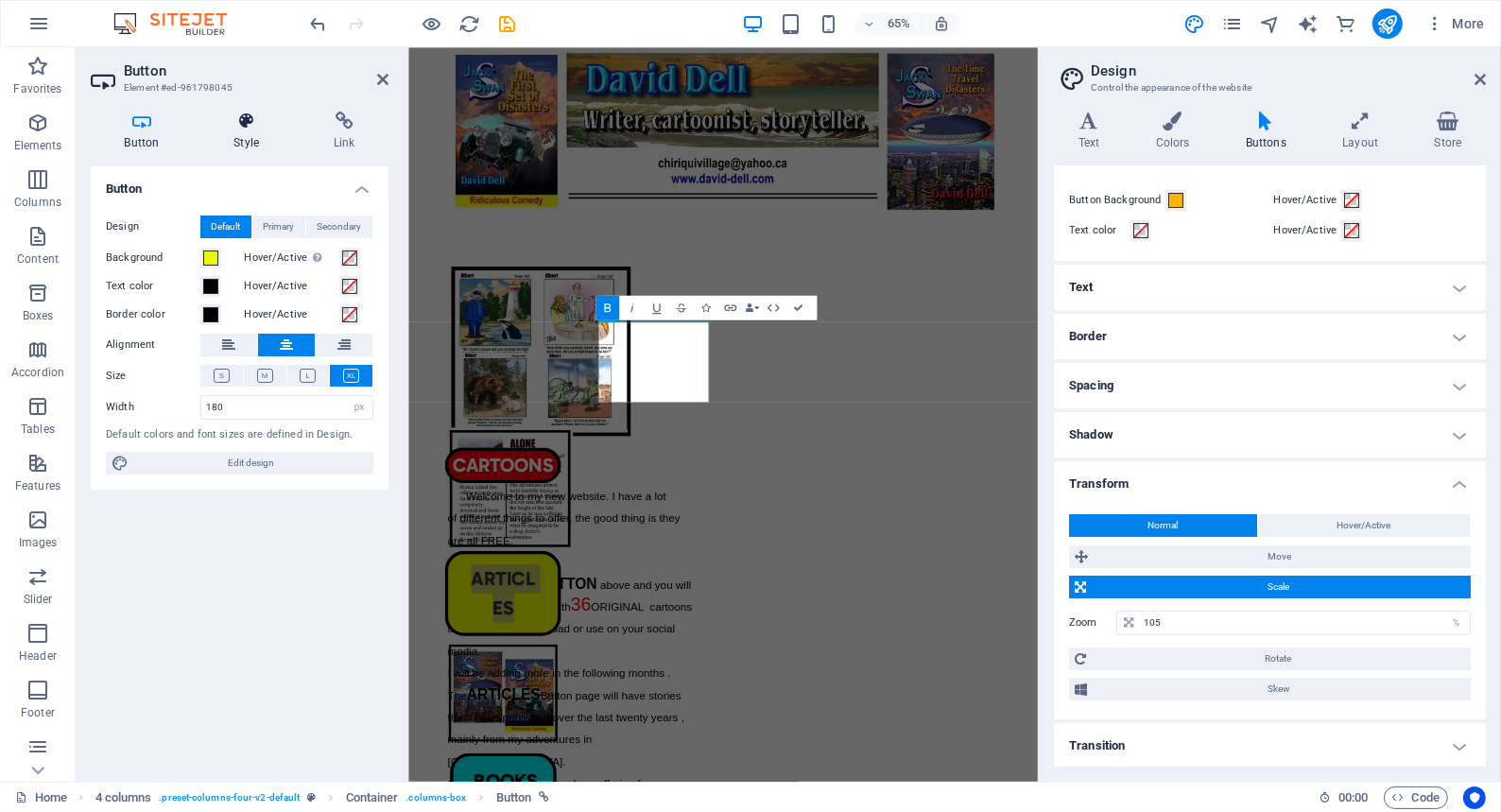
click at [283, 127] on icon at bounding box center [245, 120] width 92 height 18
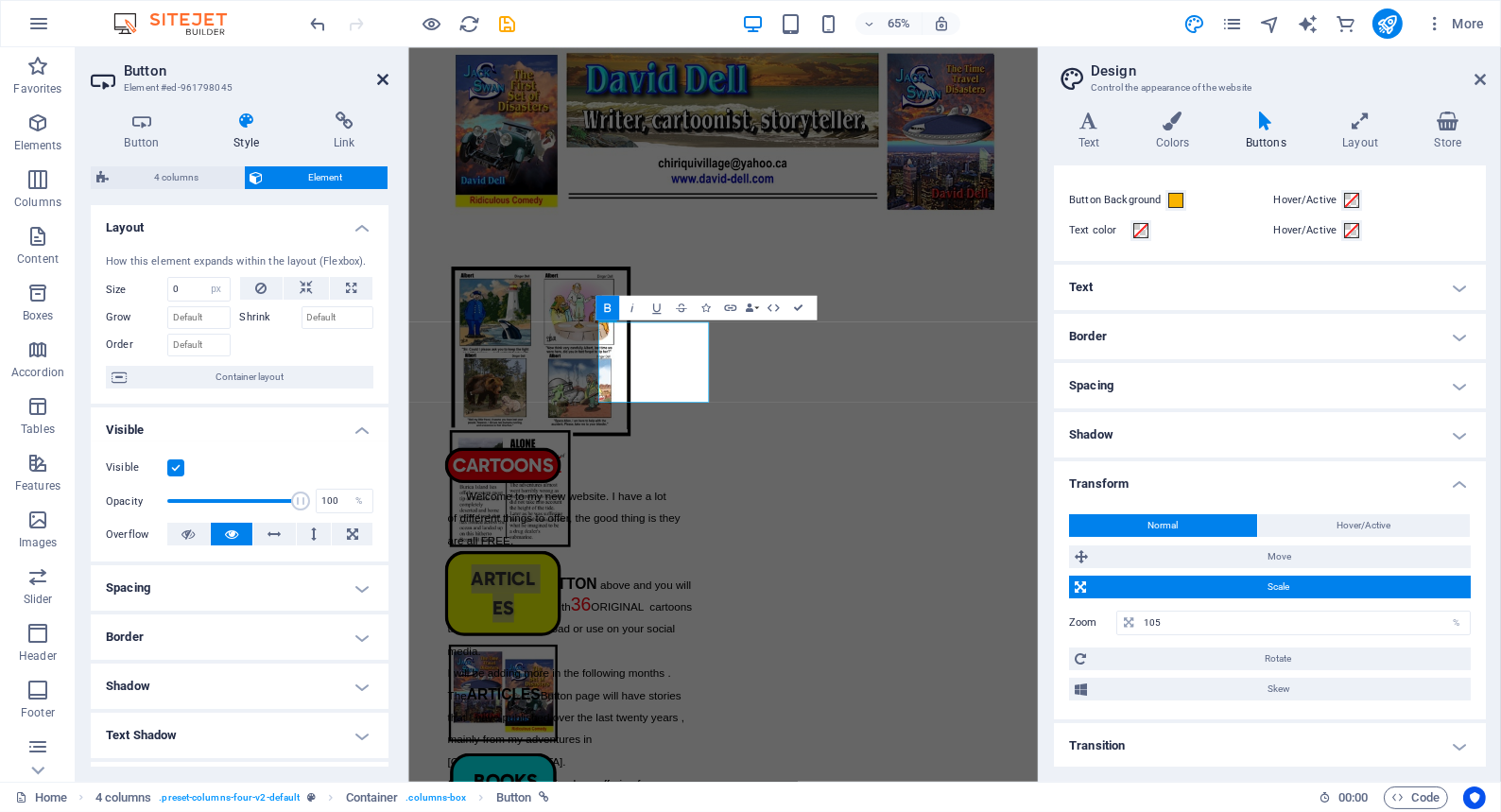
drag, startPoint x: 378, startPoint y: 78, endPoint x: 303, endPoint y: 29, distance: 89.6
click at [378, 78] on icon at bounding box center [383, 80] width 12 height 16
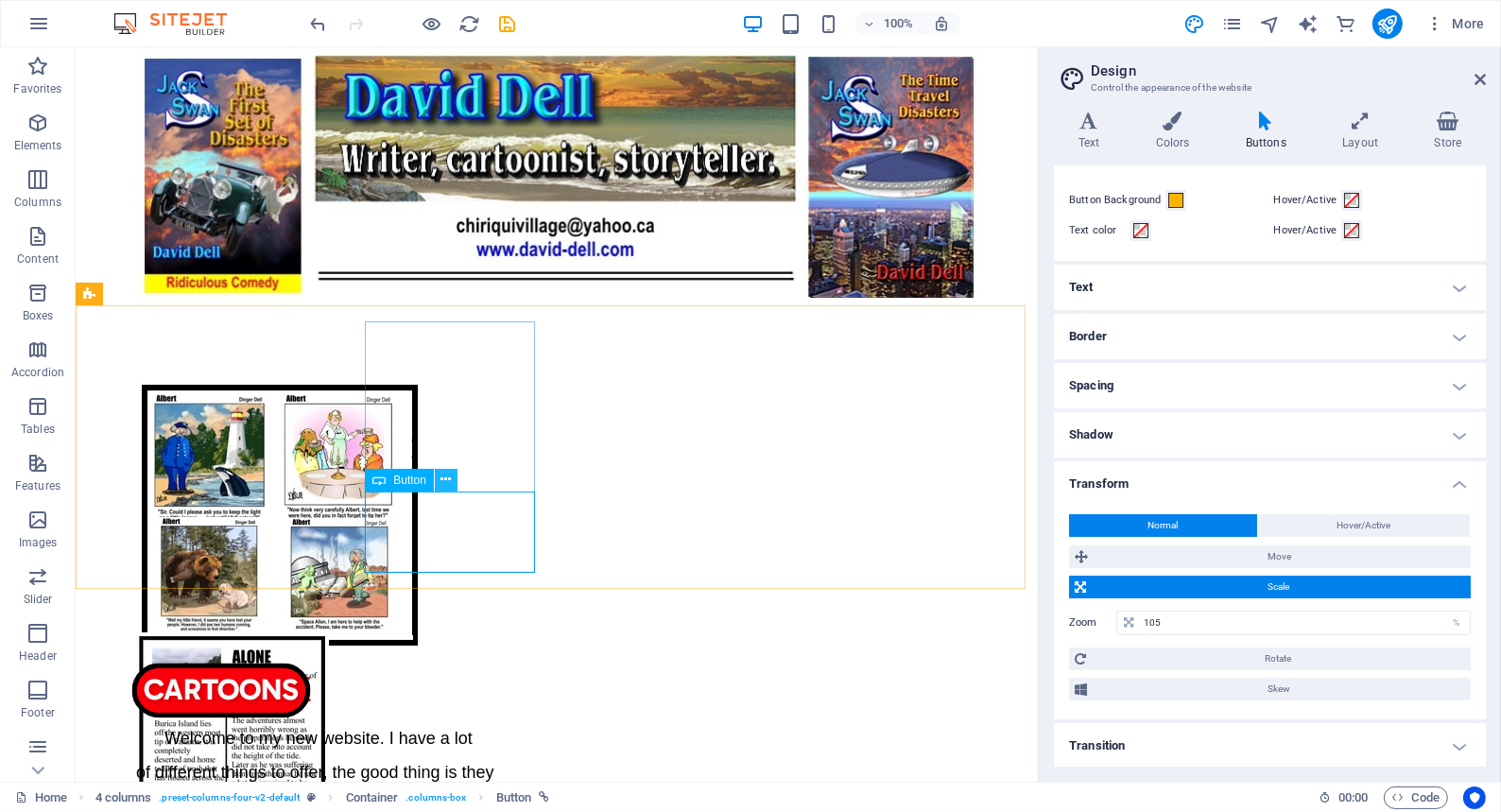
click at [446, 479] on icon at bounding box center [445, 479] width 11 height 19
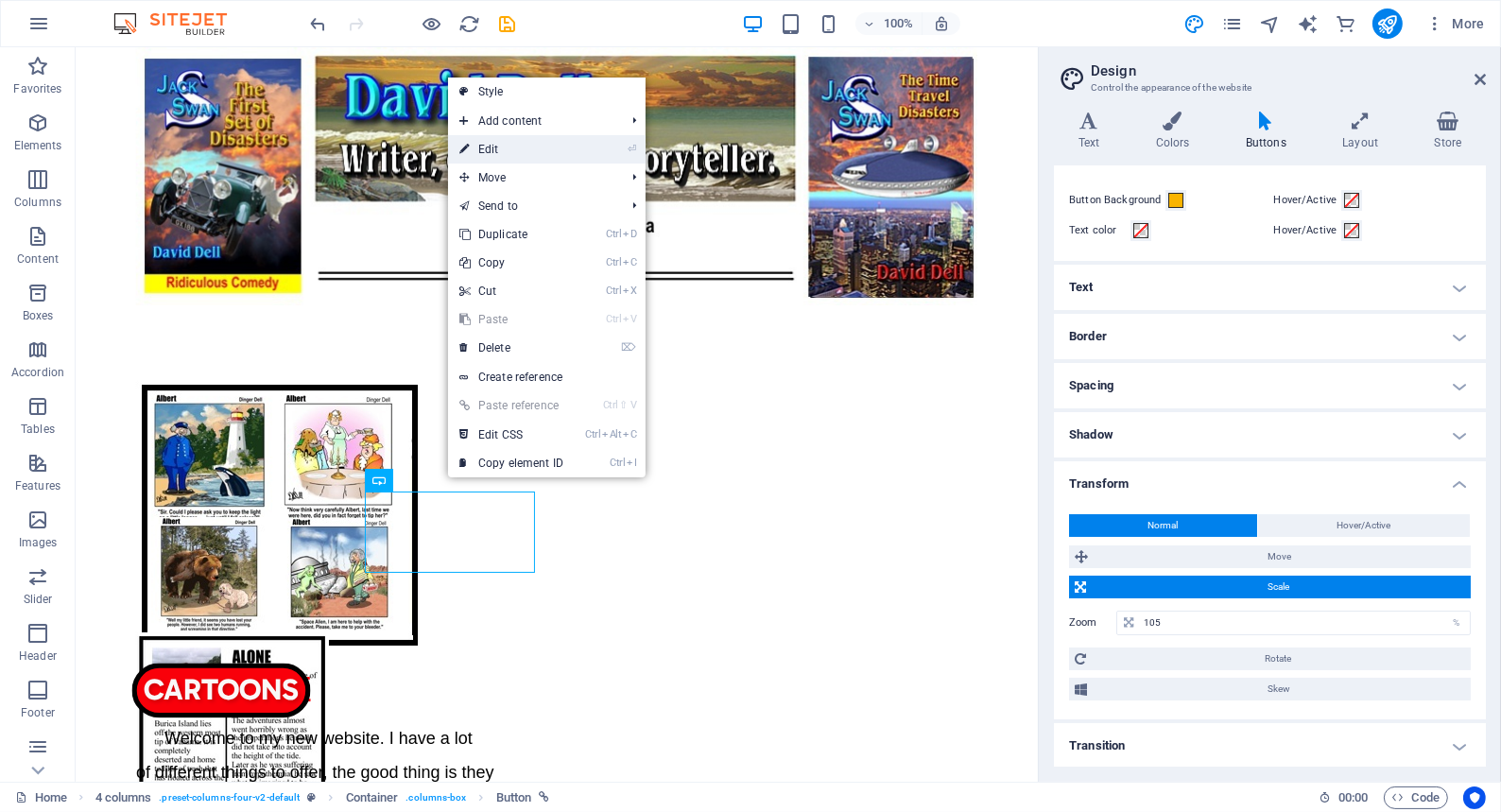
click at [486, 147] on link "⏎ Edit" at bounding box center [511, 148] width 127 height 28
select select "px"
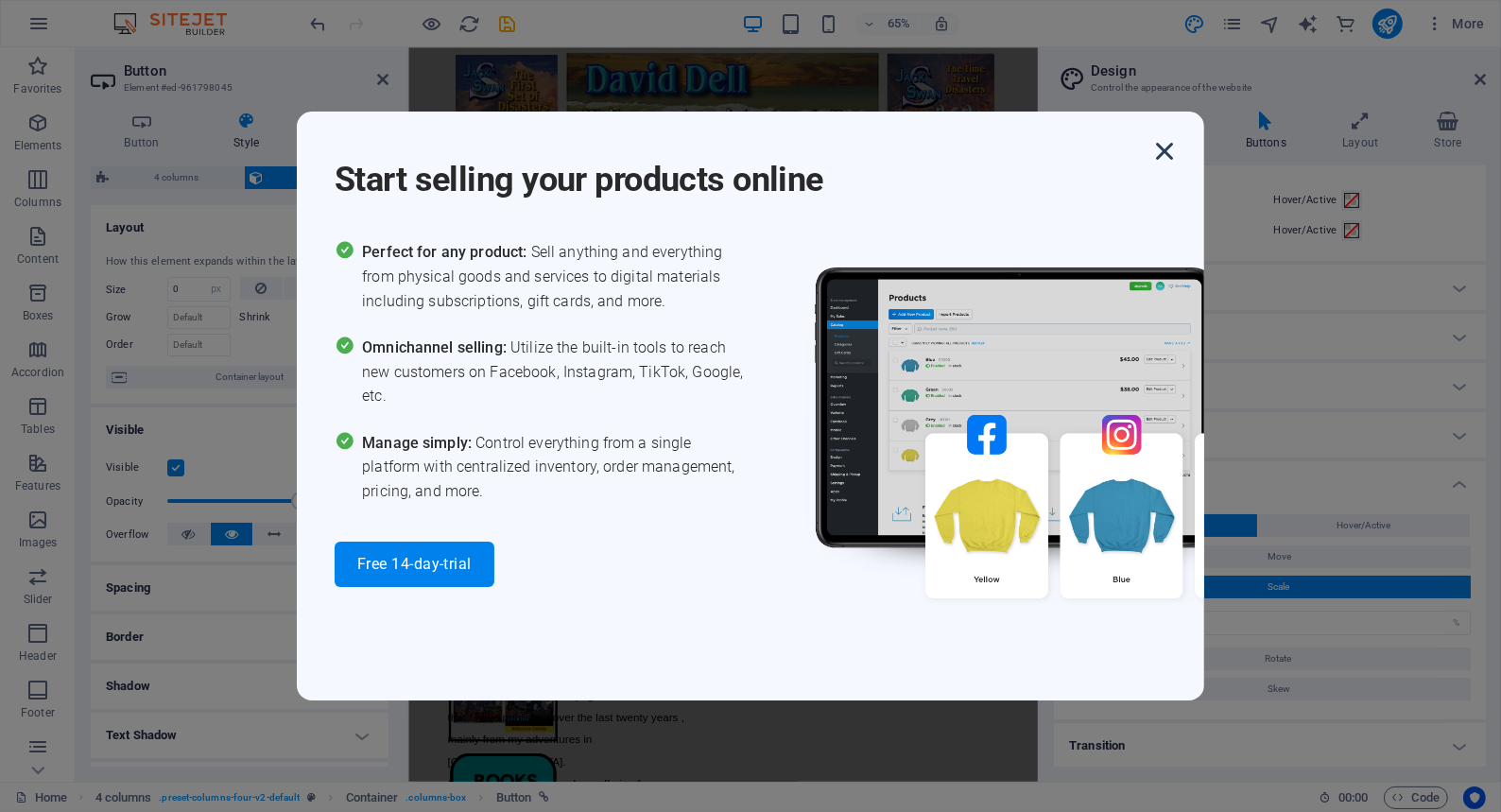
click at [1166, 150] on icon "button" at bounding box center [1163, 150] width 34 height 34
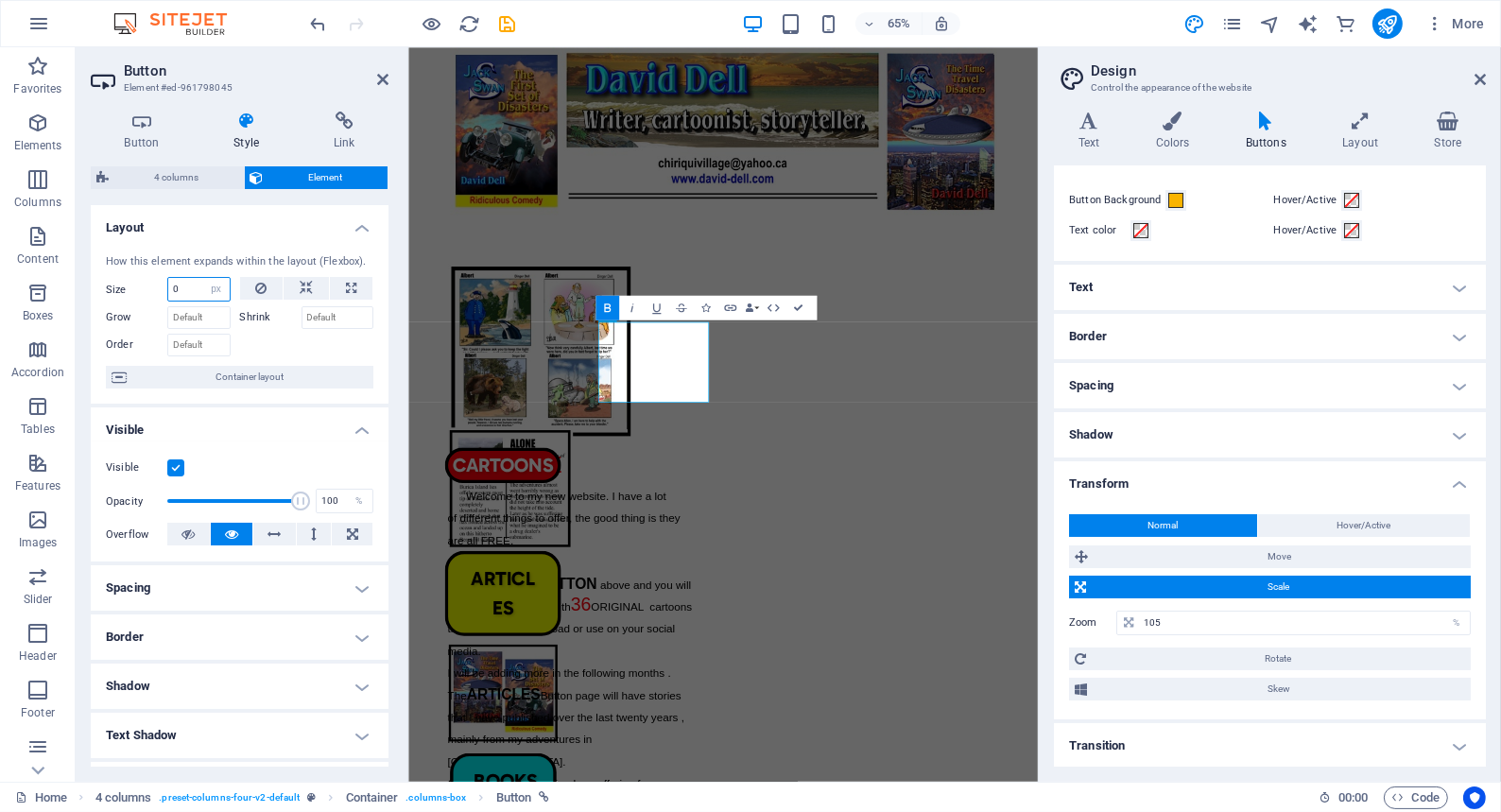
click at [180, 286] on input "0" at bounding box center [198, 288] width 61 height 22
click at [189, 287] on input "180" at bounding box center [198, 288] width 61 height 22
type input "170"
click at [378, 75] on icon at bounding box center [383, 80] width 12 height 16
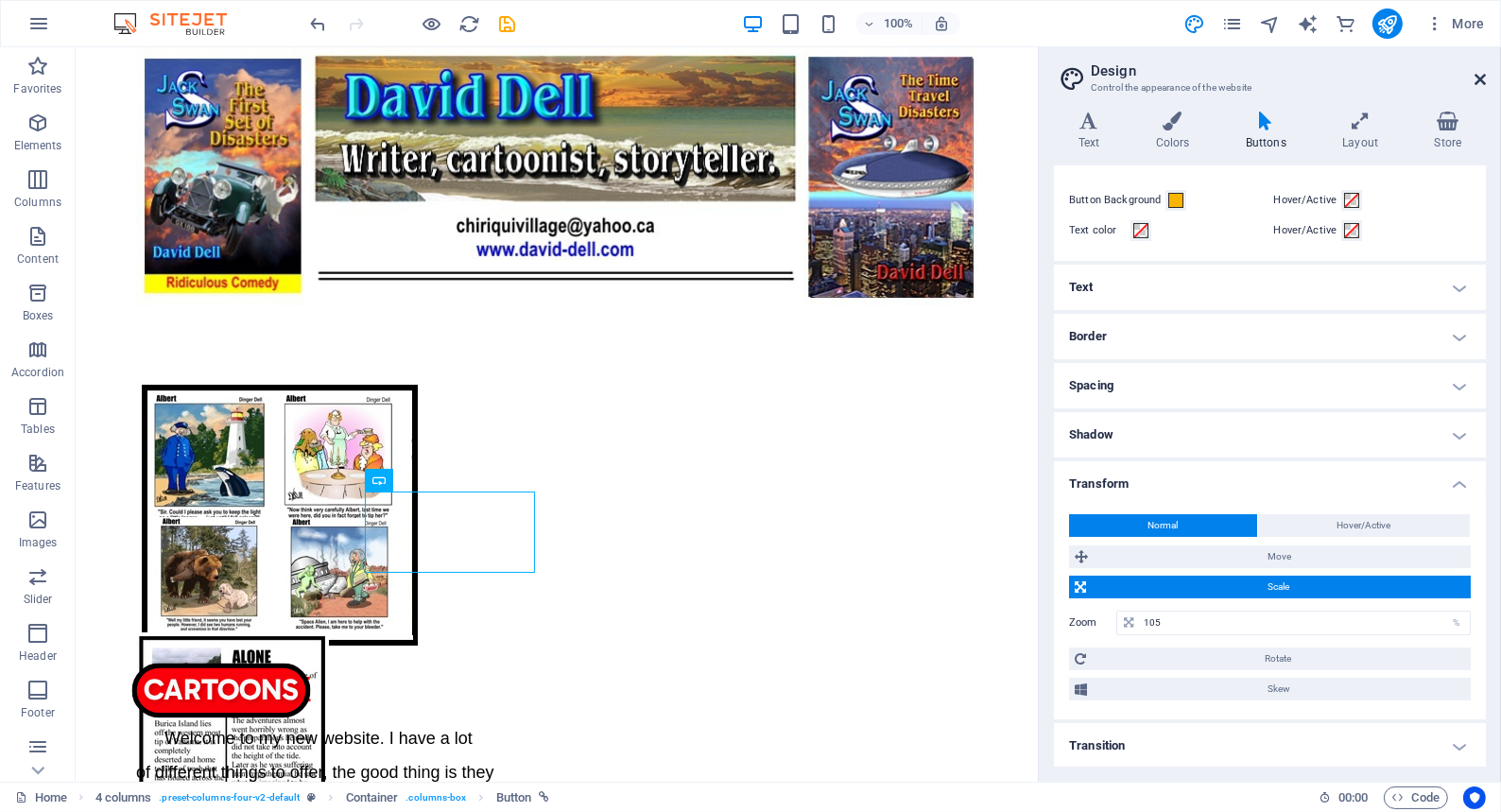
click at [1478, 76] on icon at bounding box center [1480, 80] width 12 height 16
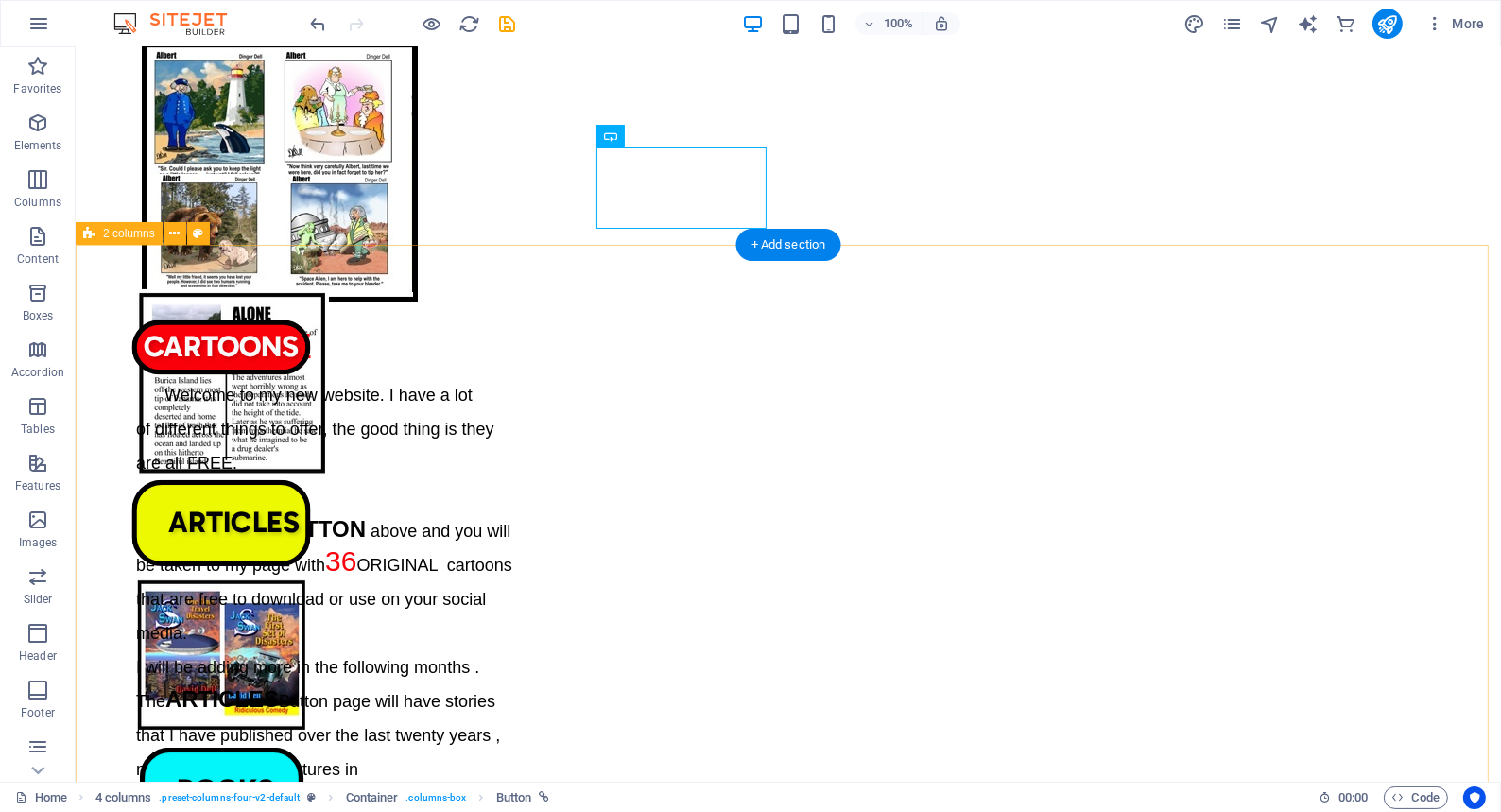
scroll to position [0, 0]
